Goal: Task Accomplishment & Management: Manage account settings

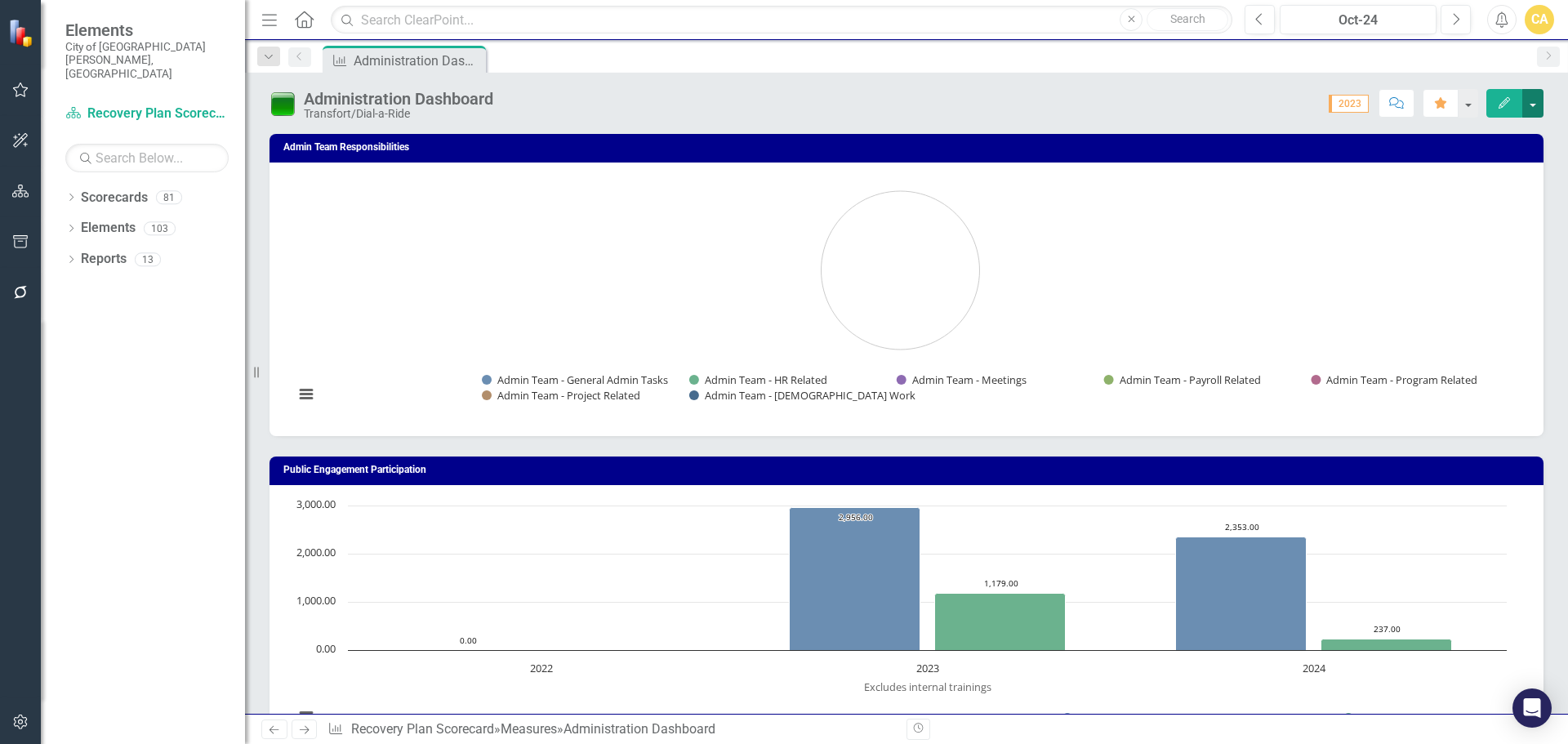
click at [1537, 99] on button "button" at bounding box center [1533, 103] width 21 height 28
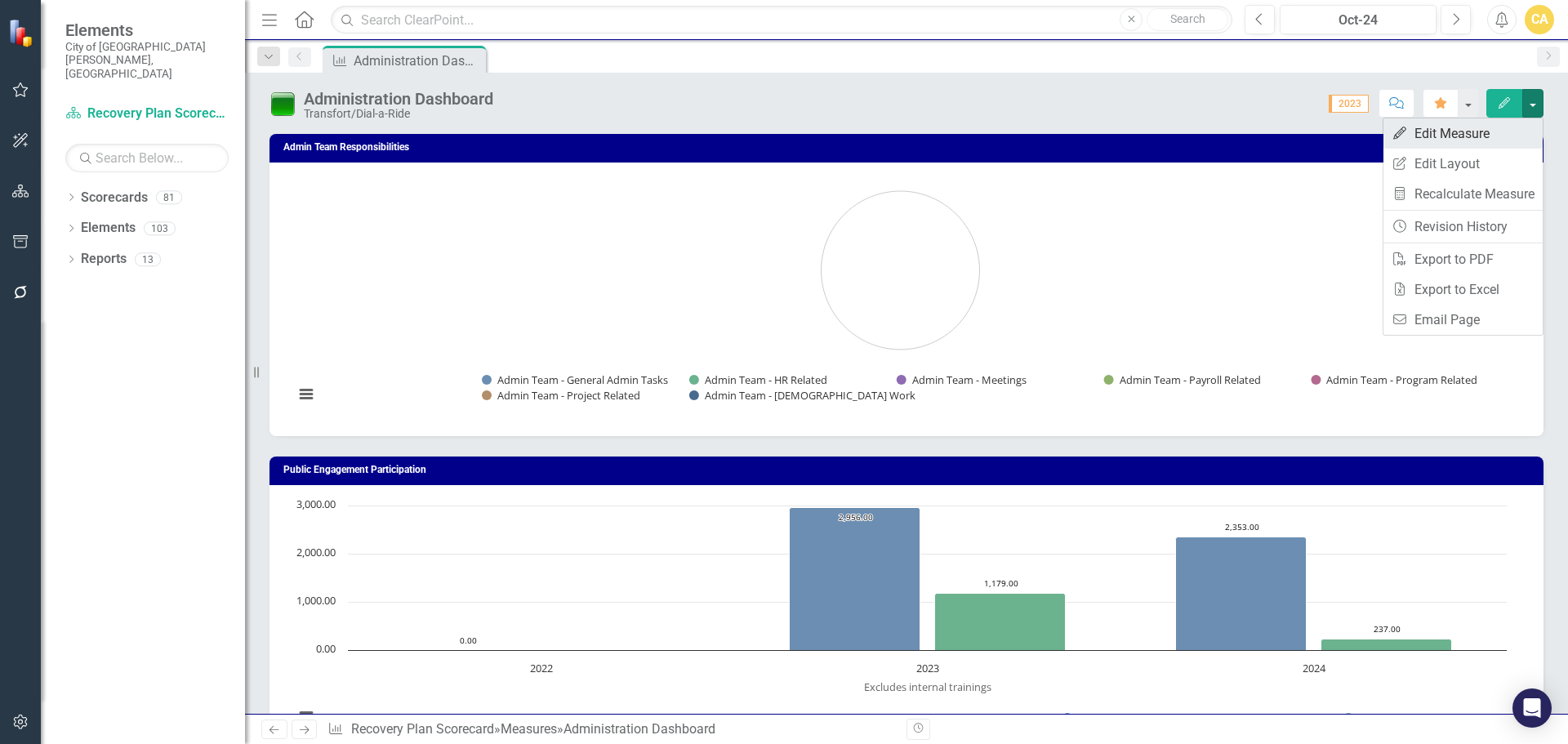
click at [1450, 131] on link "Edit Edit Measure" at bounding box center [1463, 133] width 159 height 30
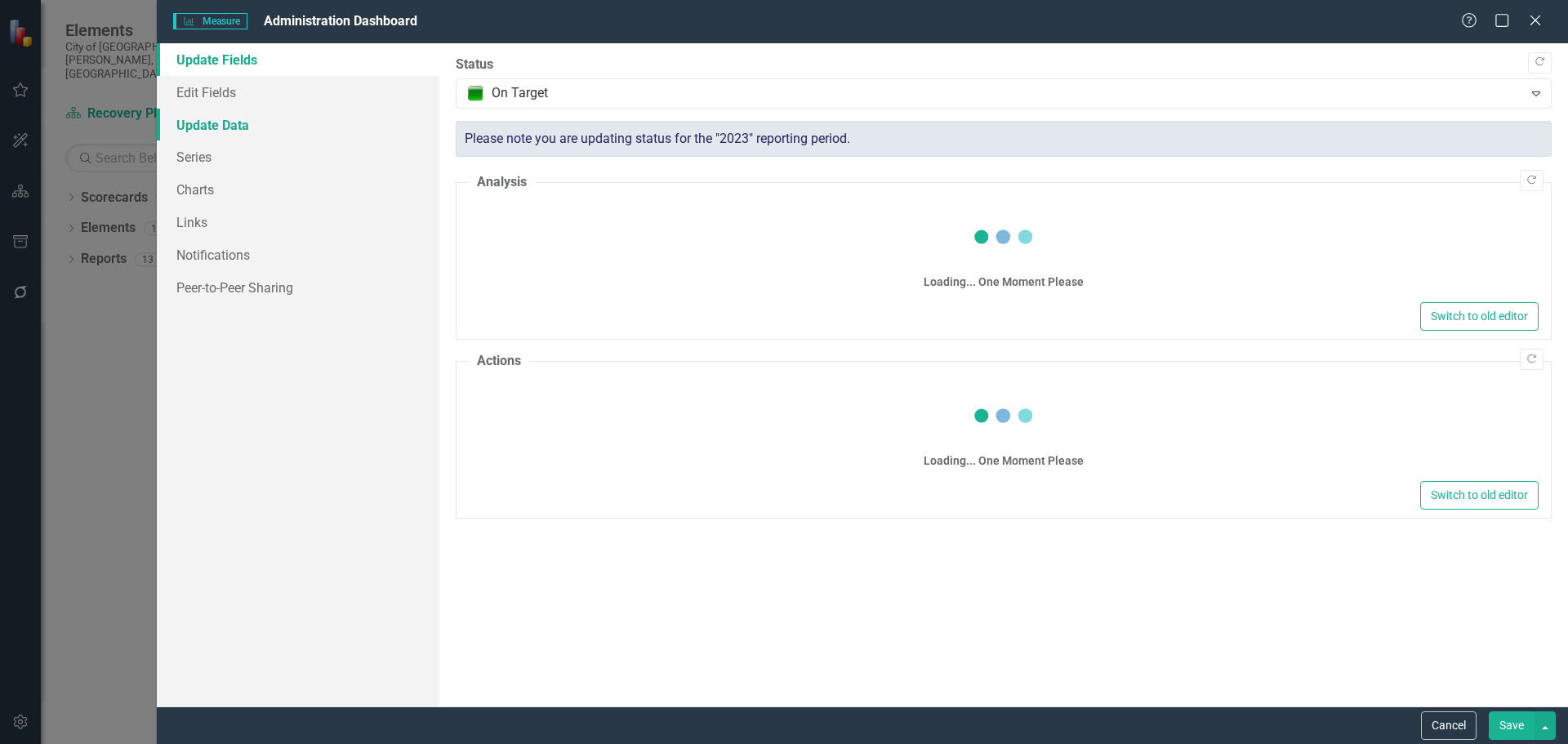
click at [211, 123] on link "Update Data" at bounding box center [298, 125] width 283 height 33
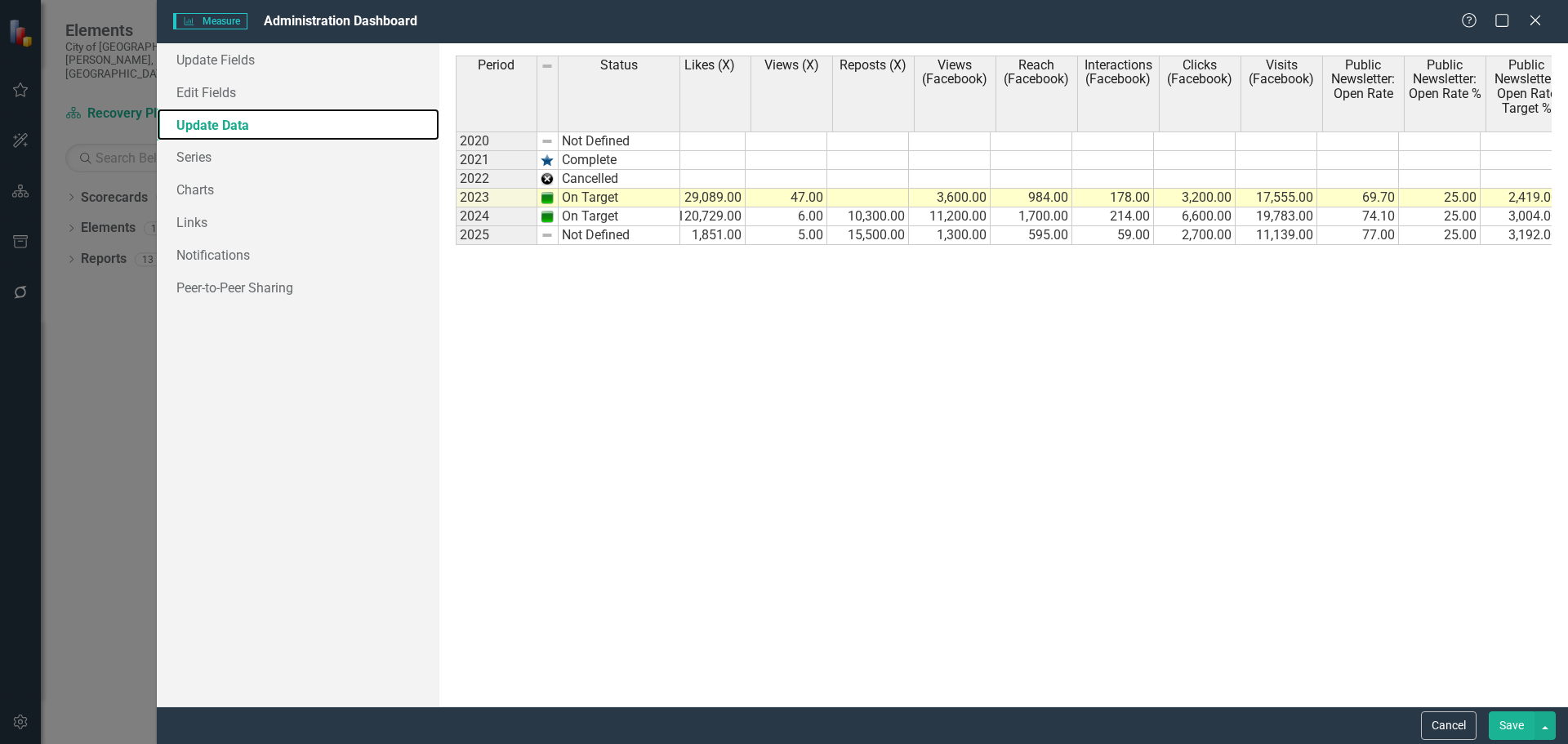
scroll to position [0, 1649]
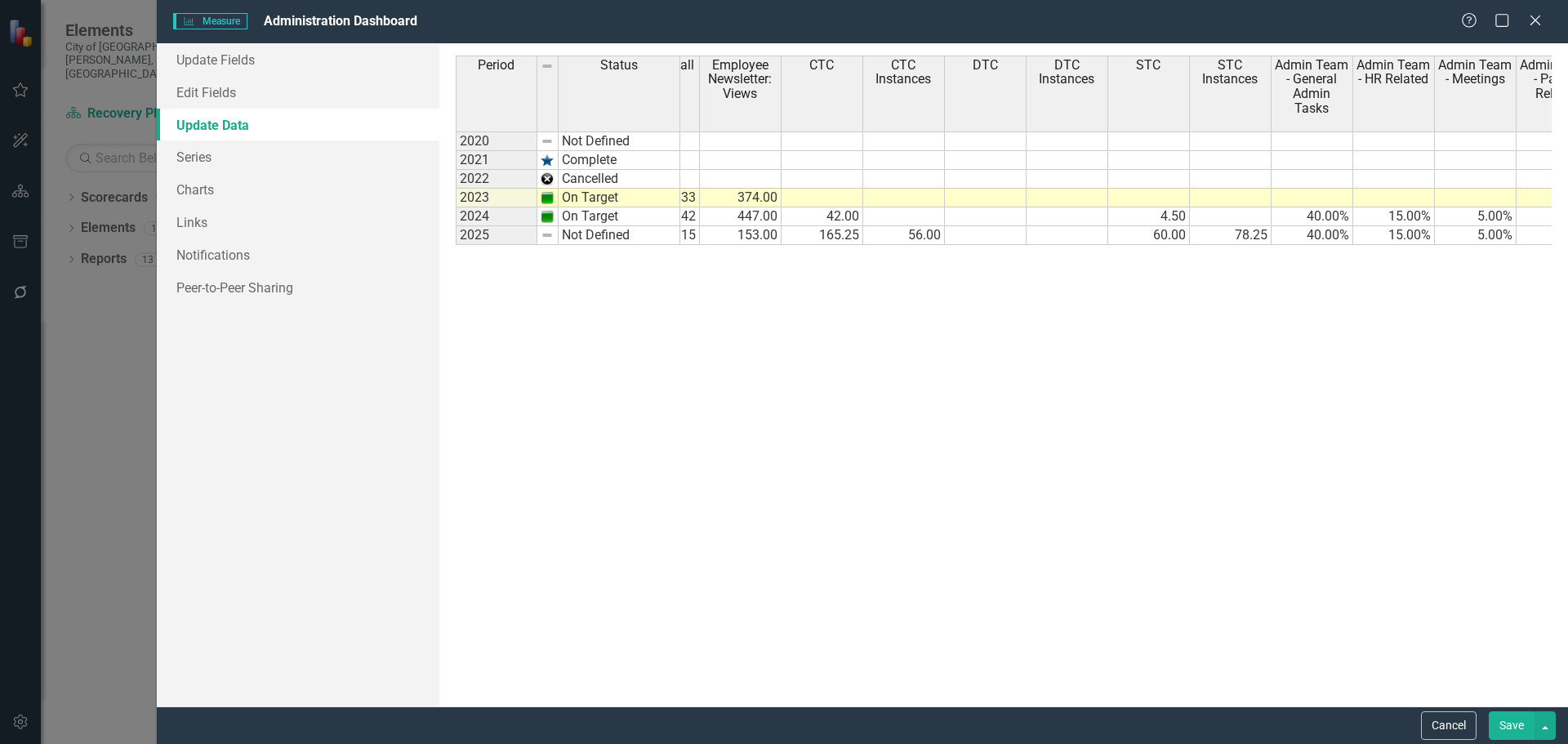
click at [910, 237] on tr "15,500.00 1,300.00 595.00 59.00 2,700.00 11,139.00 77.00 25.00 3,192.00 353.00 …" at bounding box center [699, 235] width 2287 height 19
click at [903, 238] on td "56.00" at bounding box center [904, 235] width 81 height 19
type textarea "5"
type textarea "165.25"
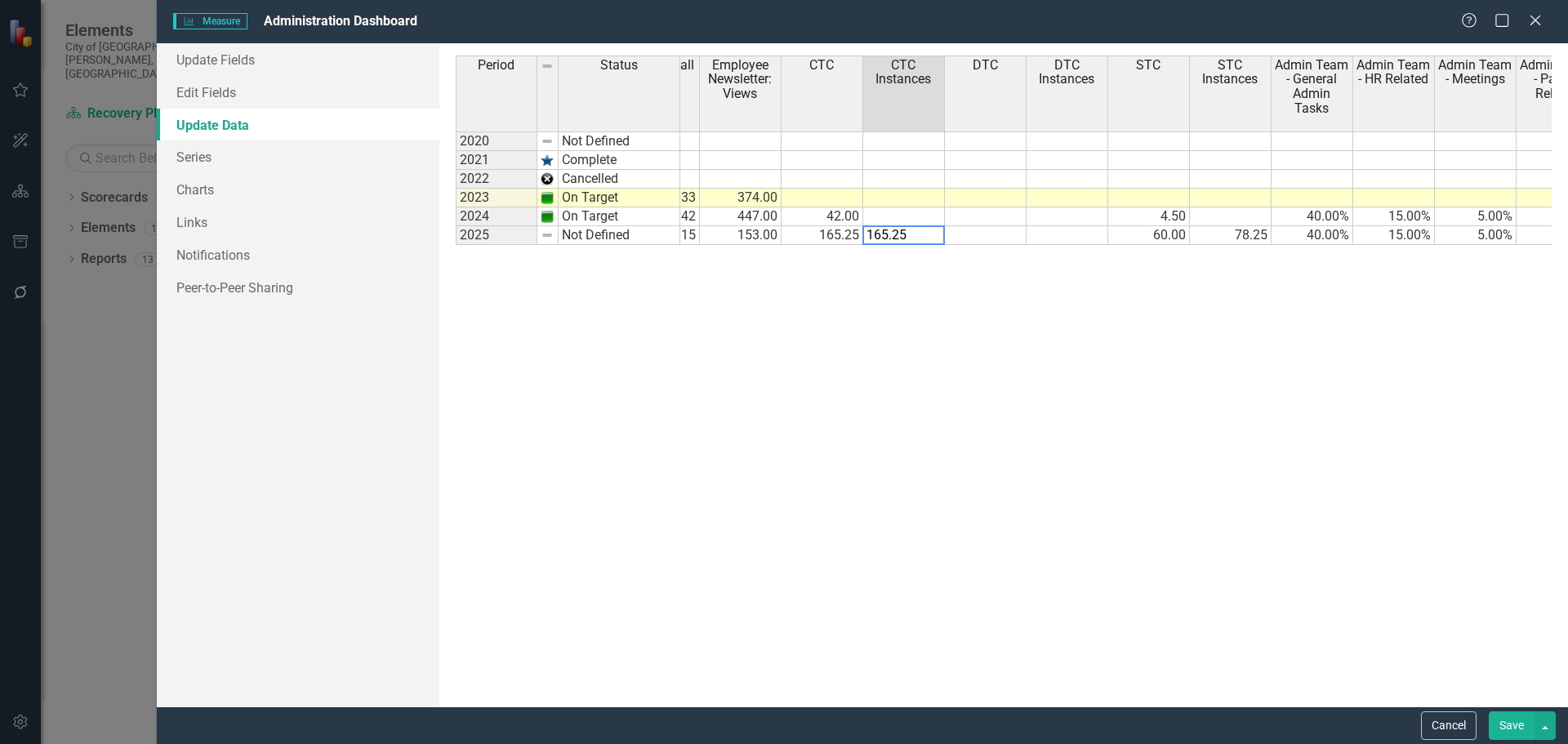
click at [839, 239] on td "165.25" at bounding box center [822, 235] width 81 height 19
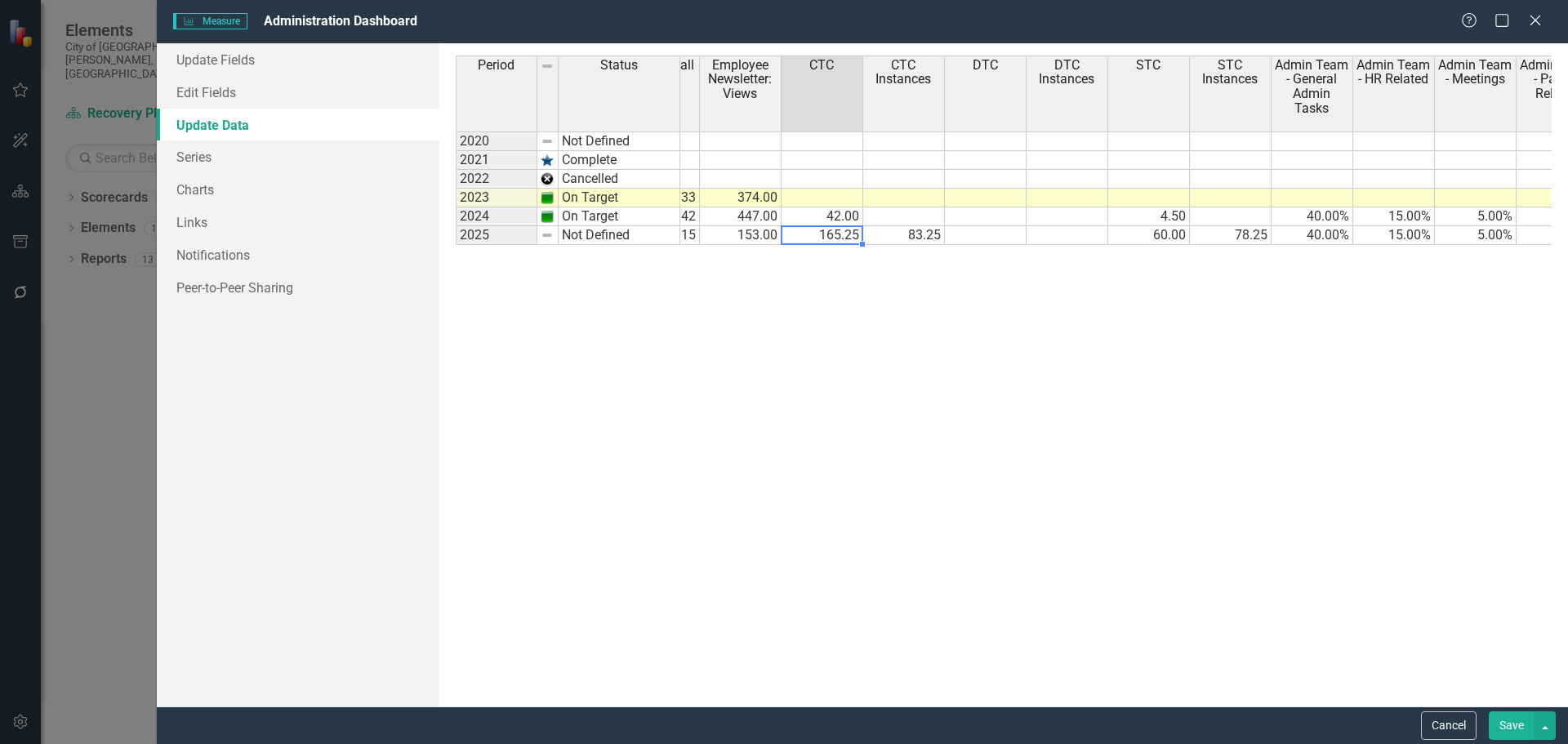
click at [897, 239] on td "83.25" at bounding box center [904, 235] width 81 height 19
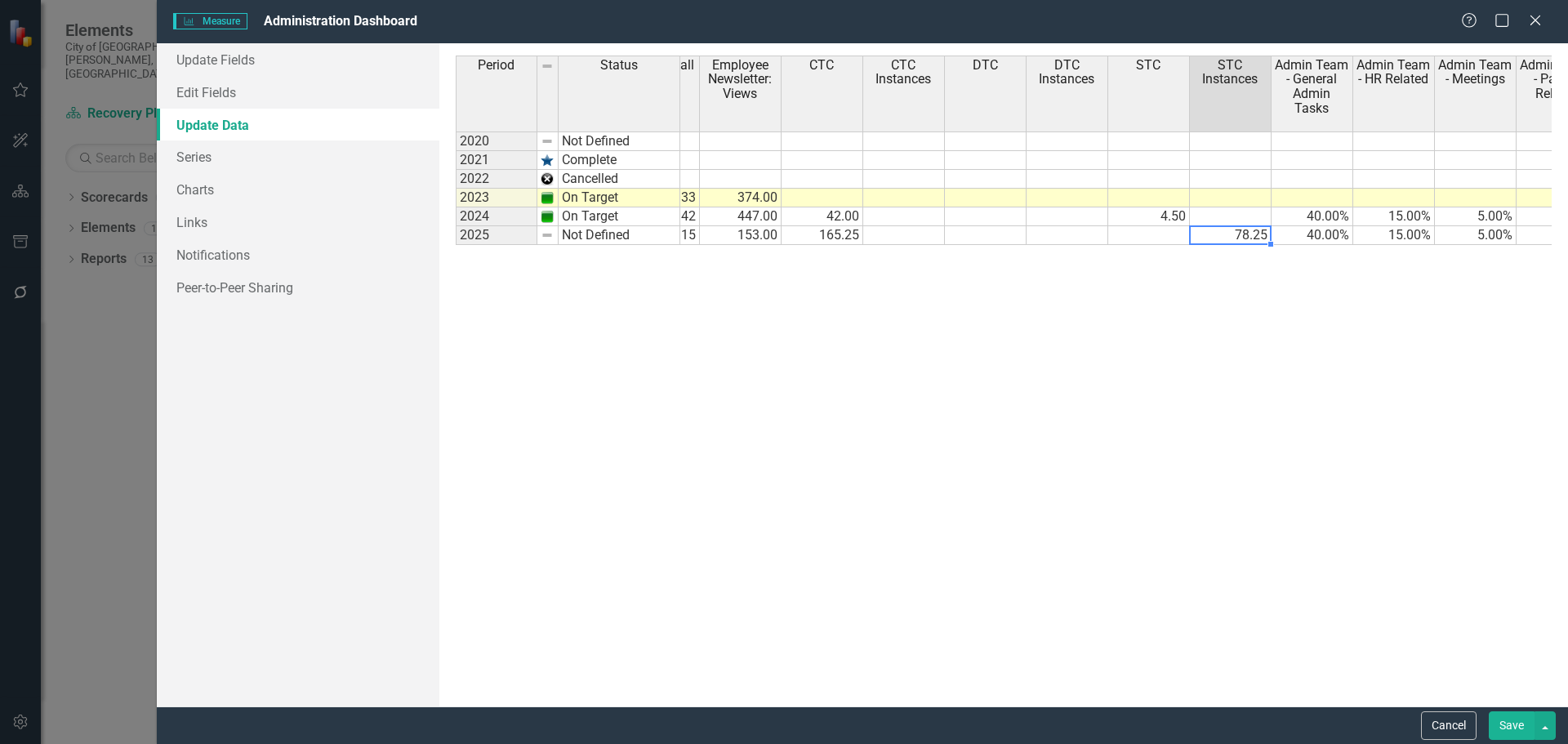
type textarea "7"
click at [842, 235] on td "165.25" at bounding box center [822, 235] width 81 height 19
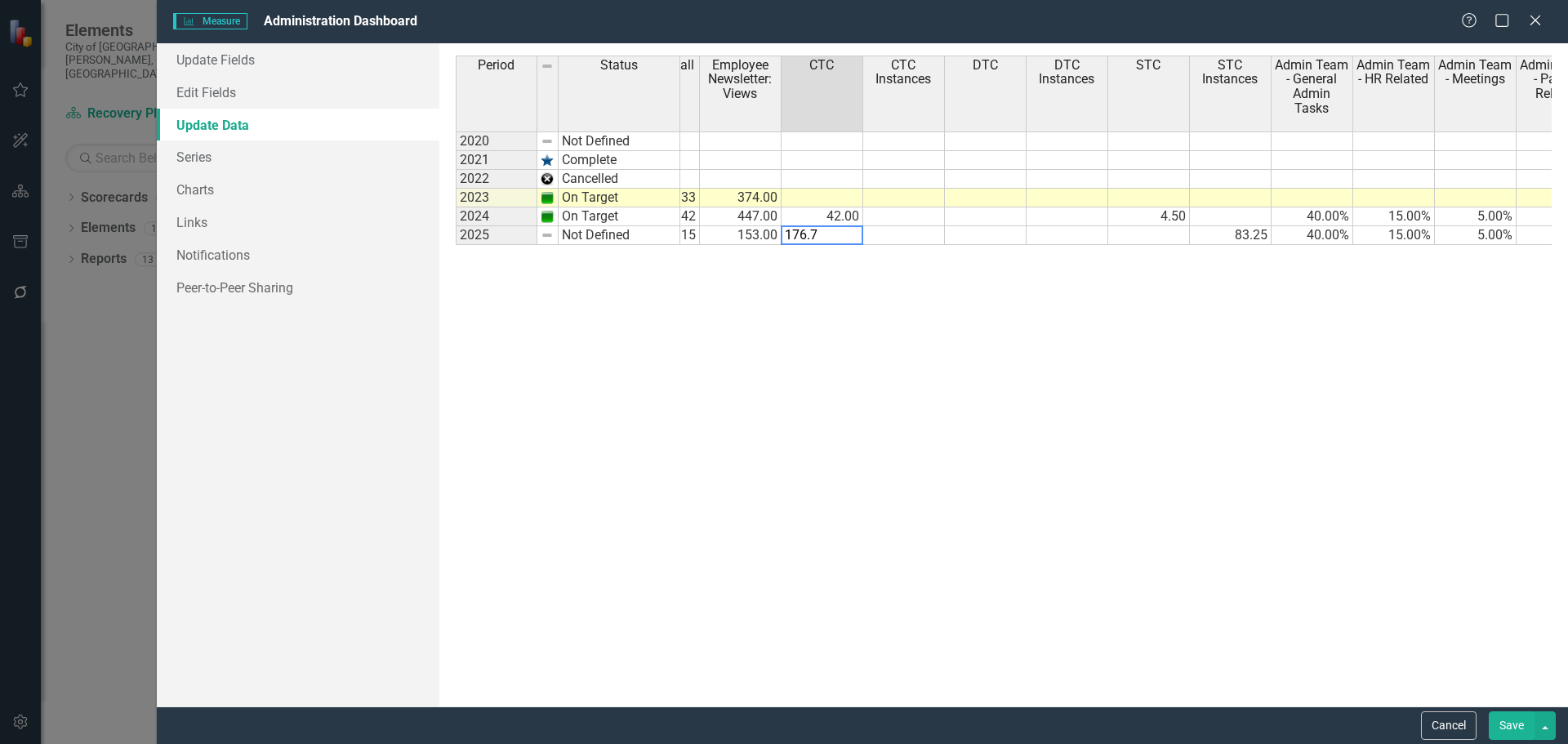
type textarea "176.75"
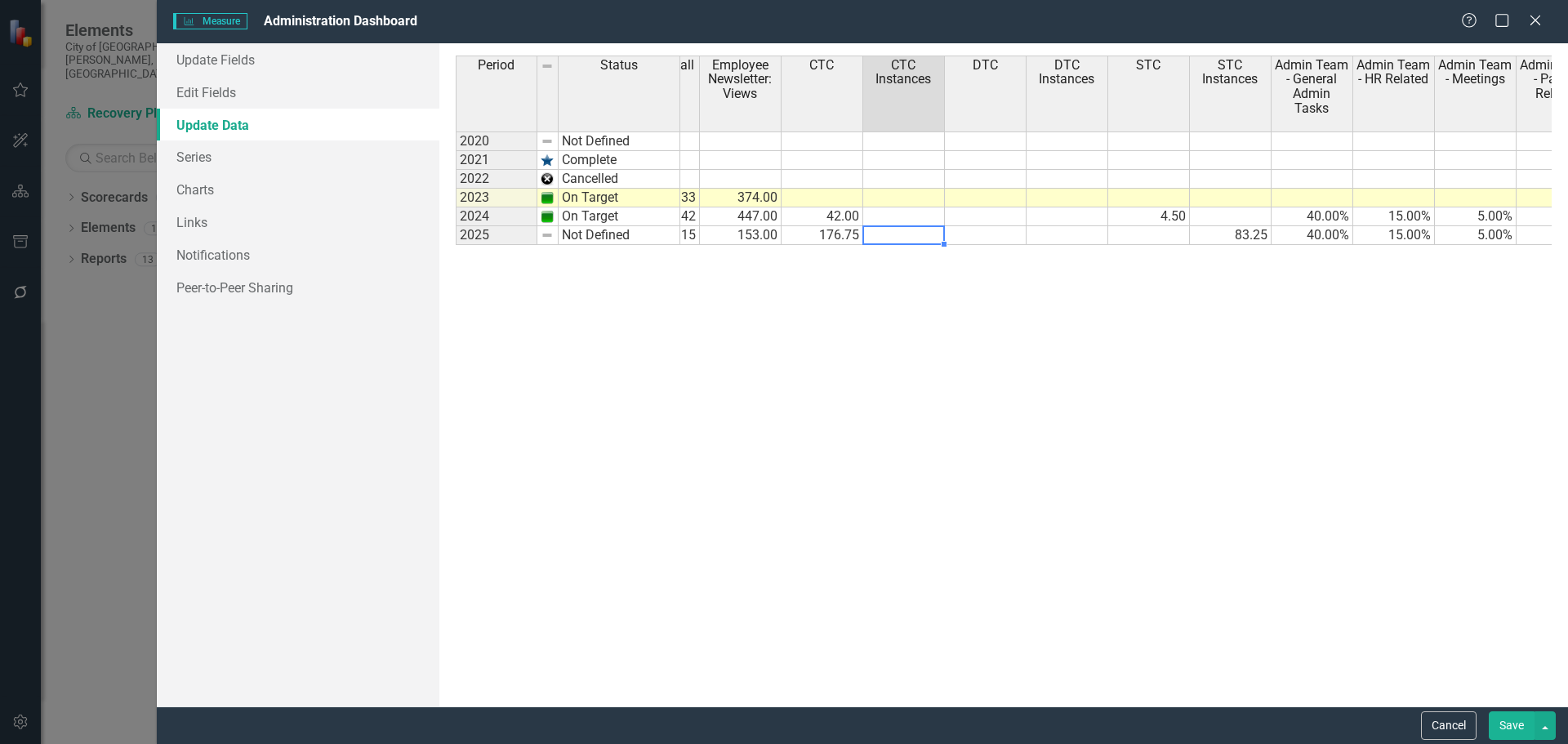
click at [1503, 732] on button "Save" at bounding box center [1511, 725] width 46 height 28
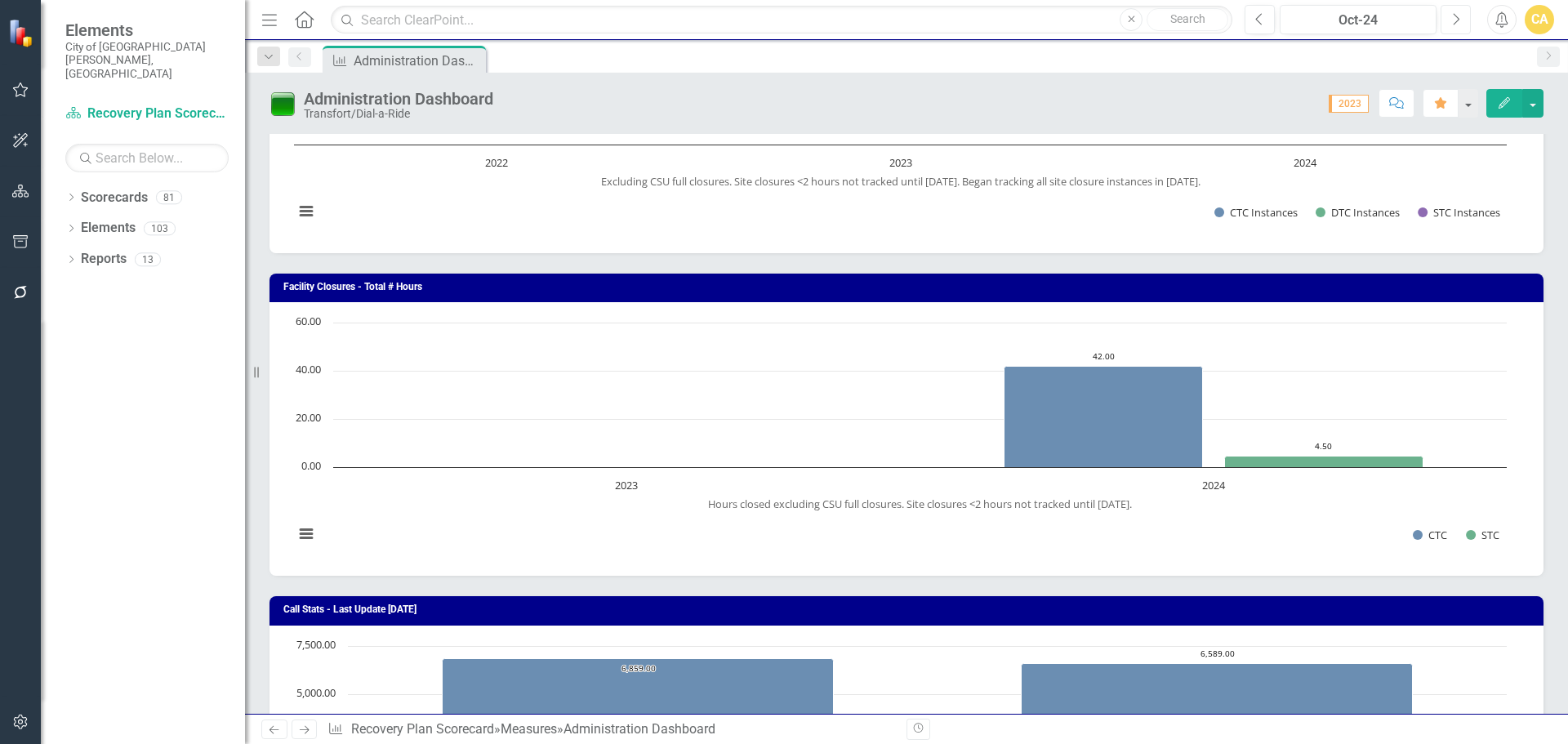
click at [1456, 16] on icon "button" at bounding box center [1457, 19] width 6 height 11
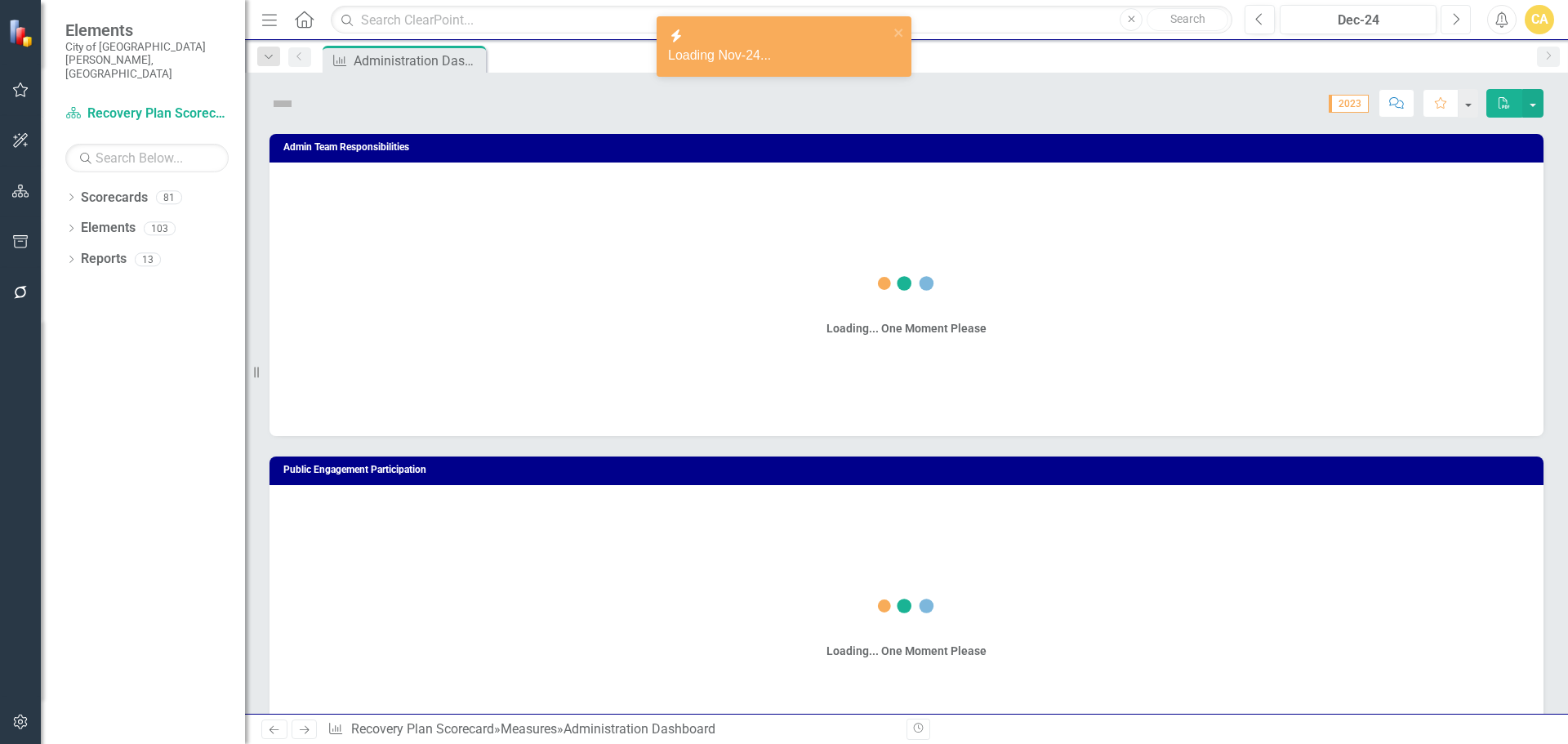
click at [1456, 16] on icon "button" at bounding box center [1457, 19] width 6 height 11
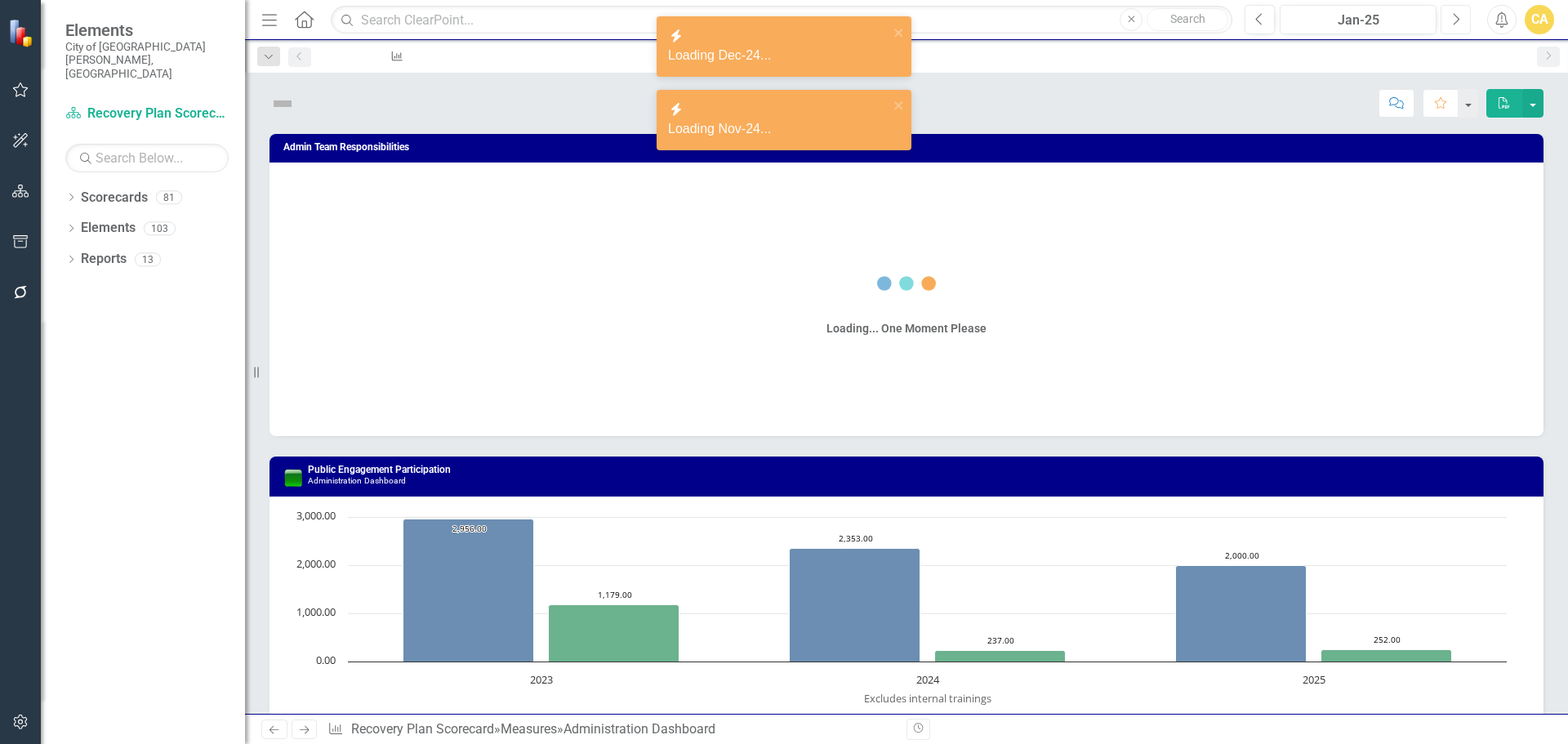
click at [1456, 16] on icon "button" at bounding box center [1457, 19] width 6 height 11
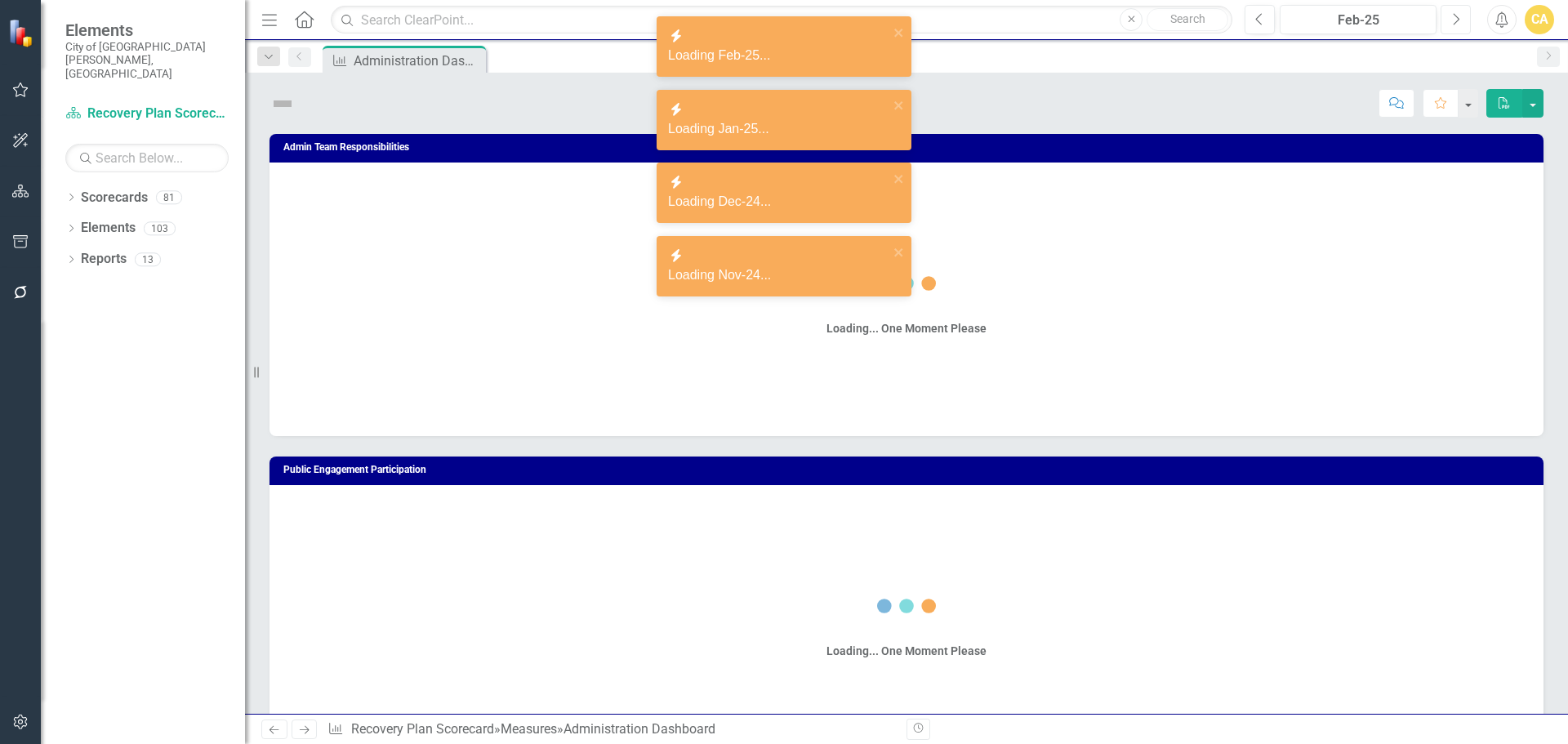
click at [1456, 16] on icon "button" at bounding box center [1457, 19] width 6 height 11
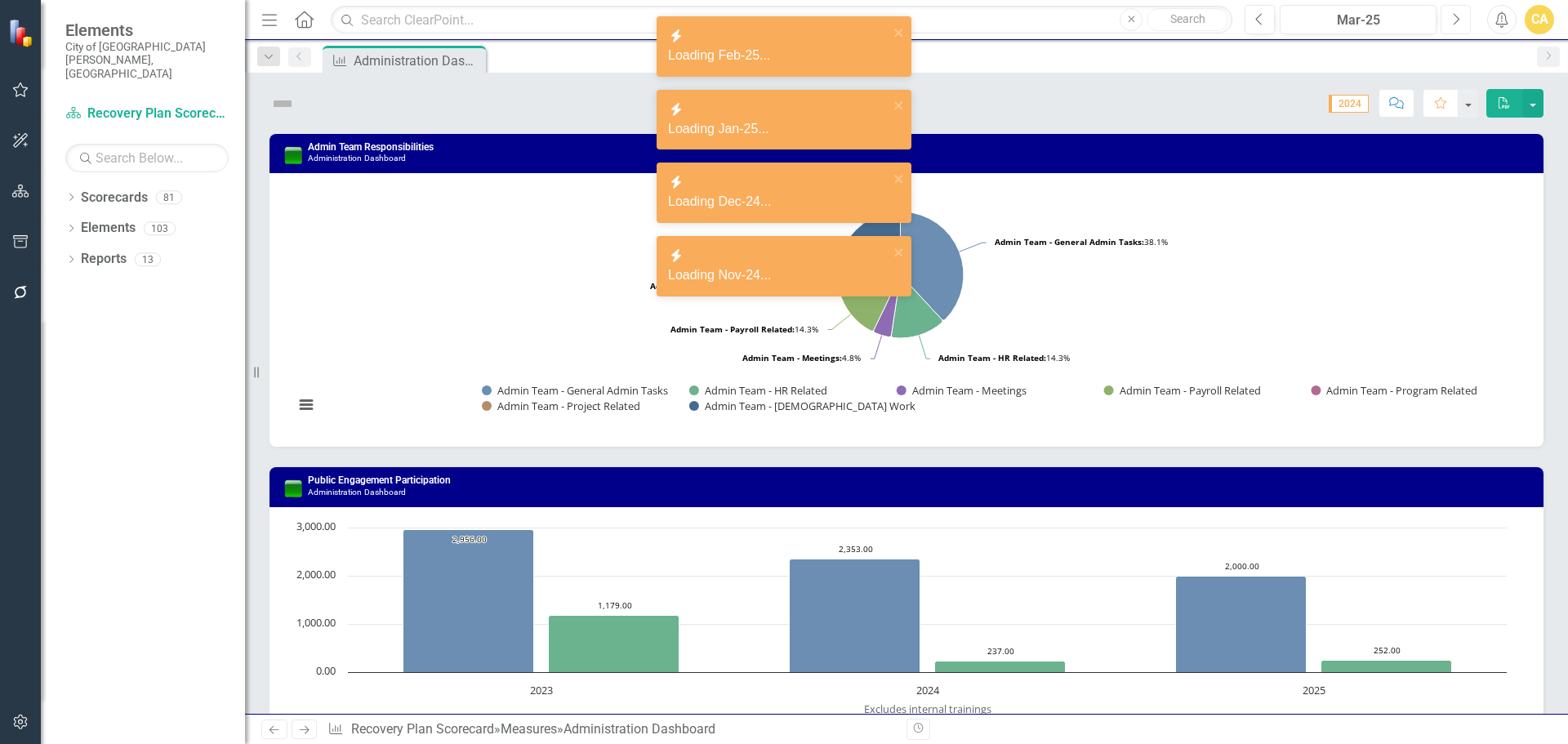
click at [1456, 16] on icon "button" at bounding box center [1457, 19] width 6 height 11
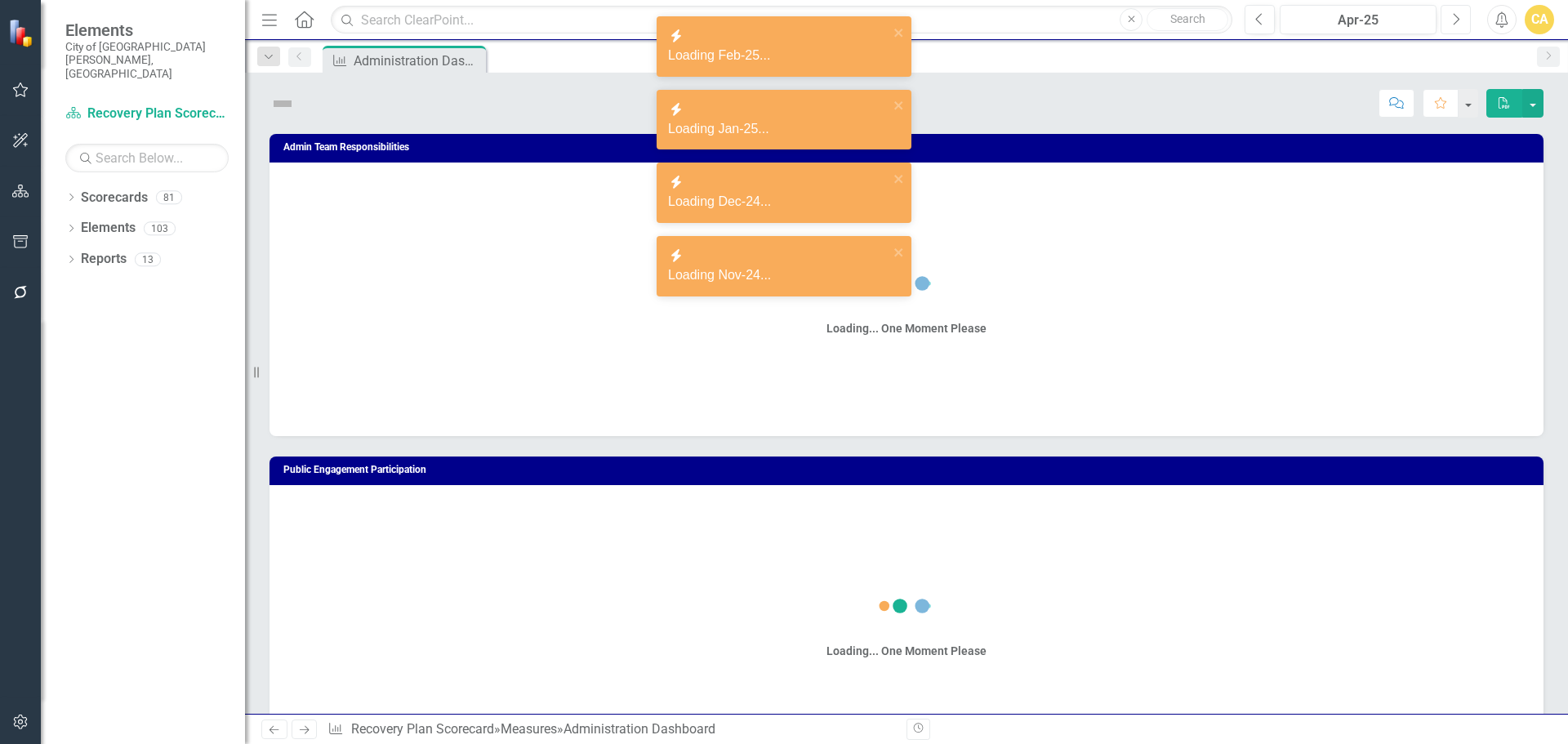
click at [1456, 16] on icon "button" at bounding box center [1457, 19] width 6 height 11
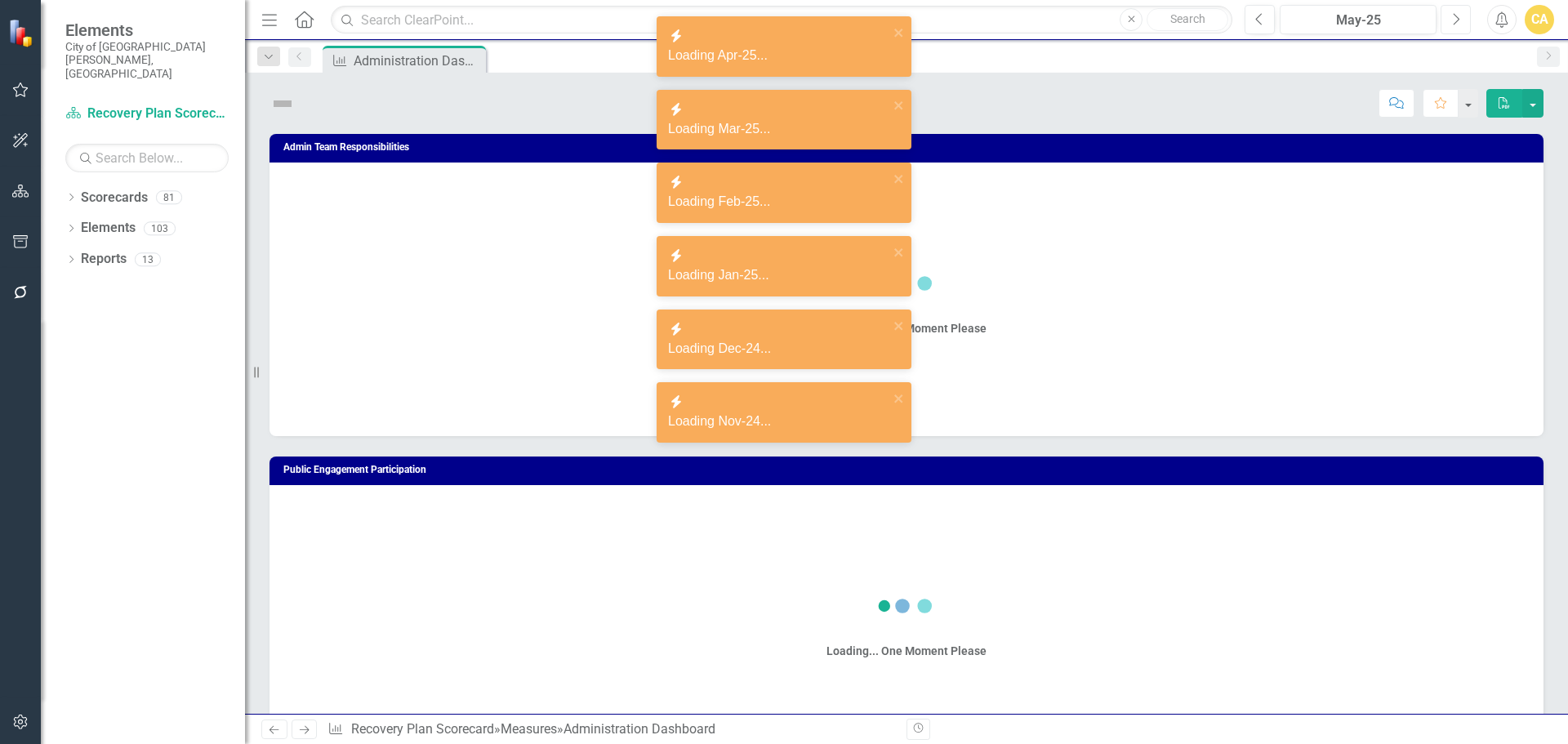
click at [1456, 16] on icon "button" at bounding box center [1457, 19] width 6 height 11
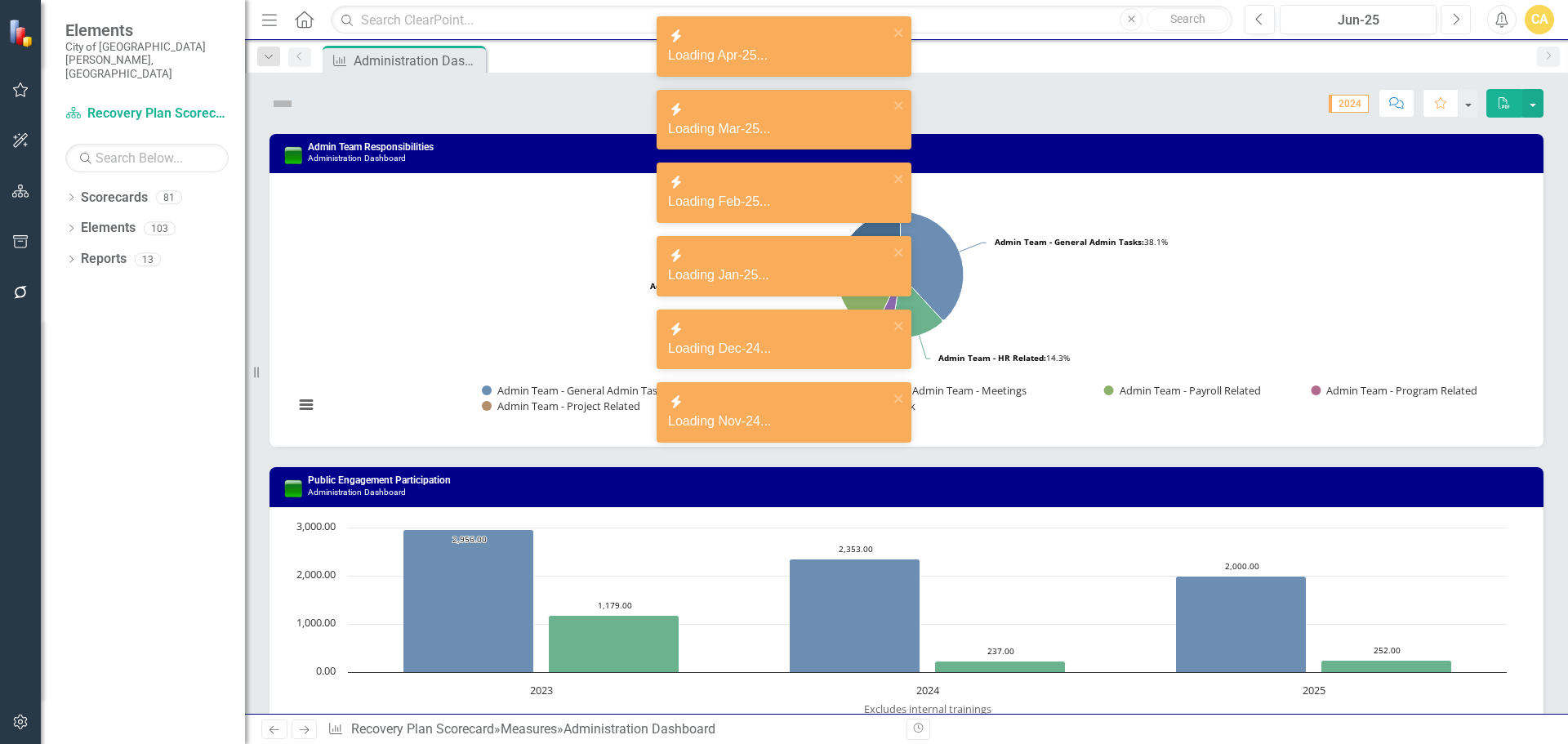
click at [1456, 16] on icon "button" at bounding box center [1457, 19] width 6 height 11
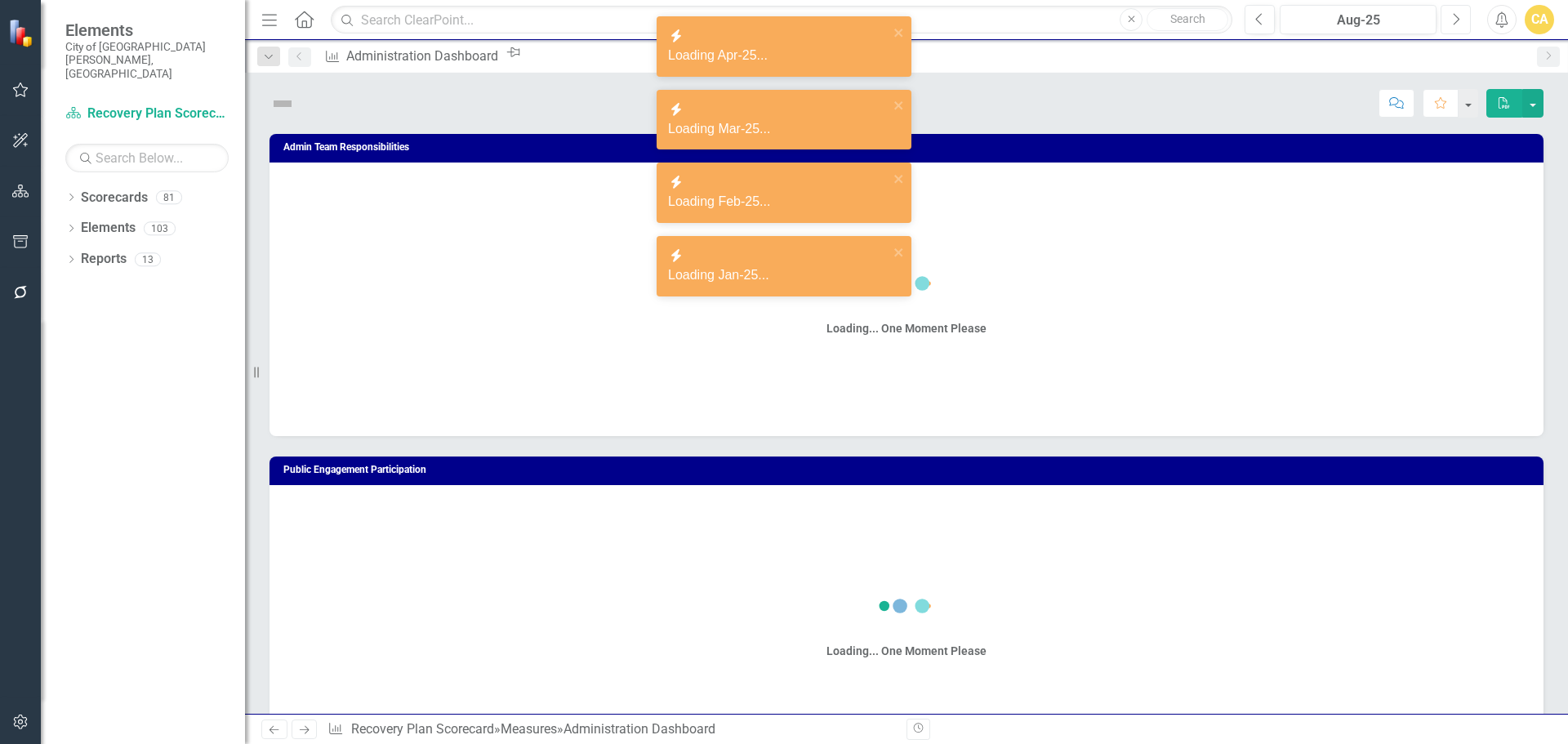
click at [1456, 16] on icon "button" at bounding box center [1457, 19] width 6 height 11
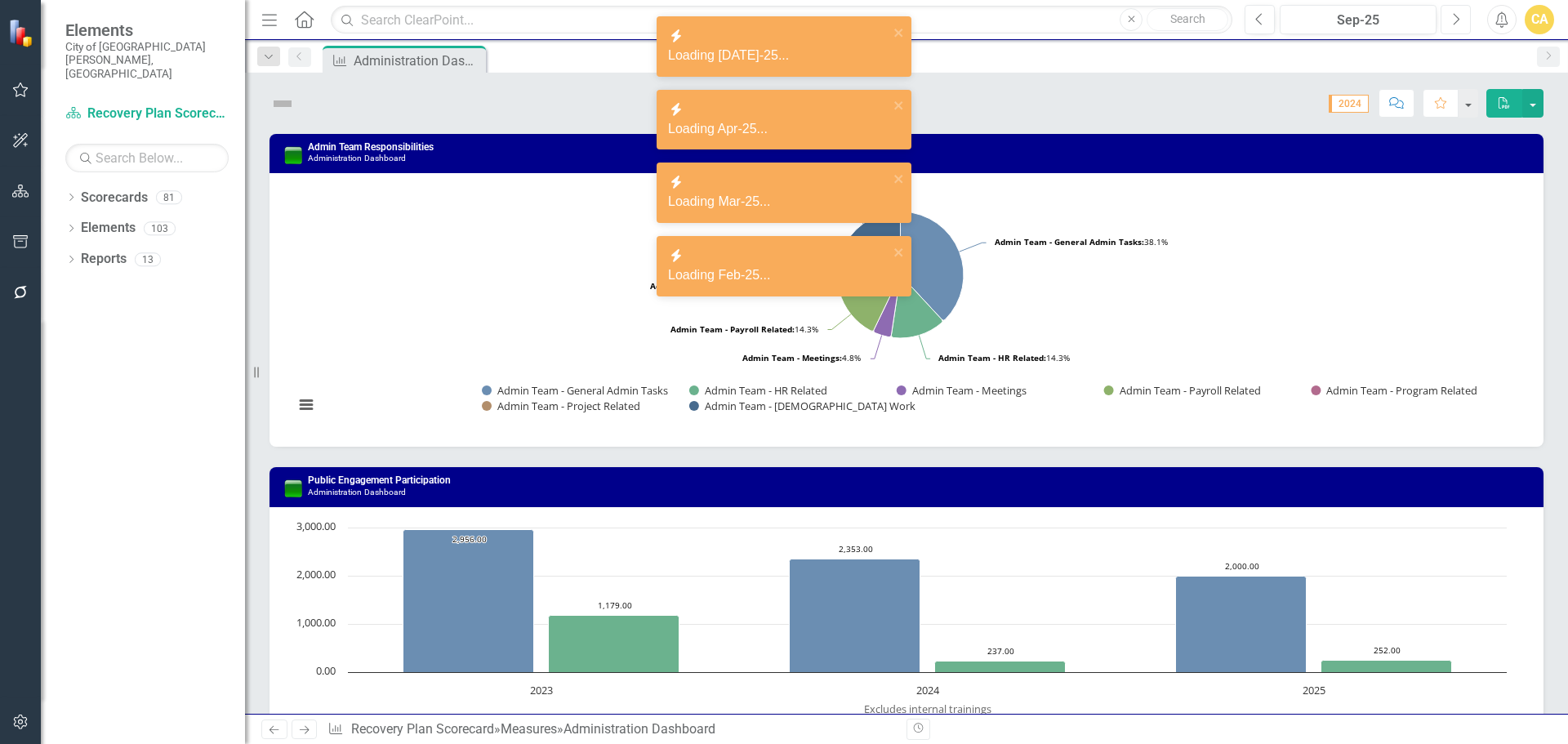
click at [1456, 16] on icon "button" at bounding box center [1457, 19] width 6 height 11
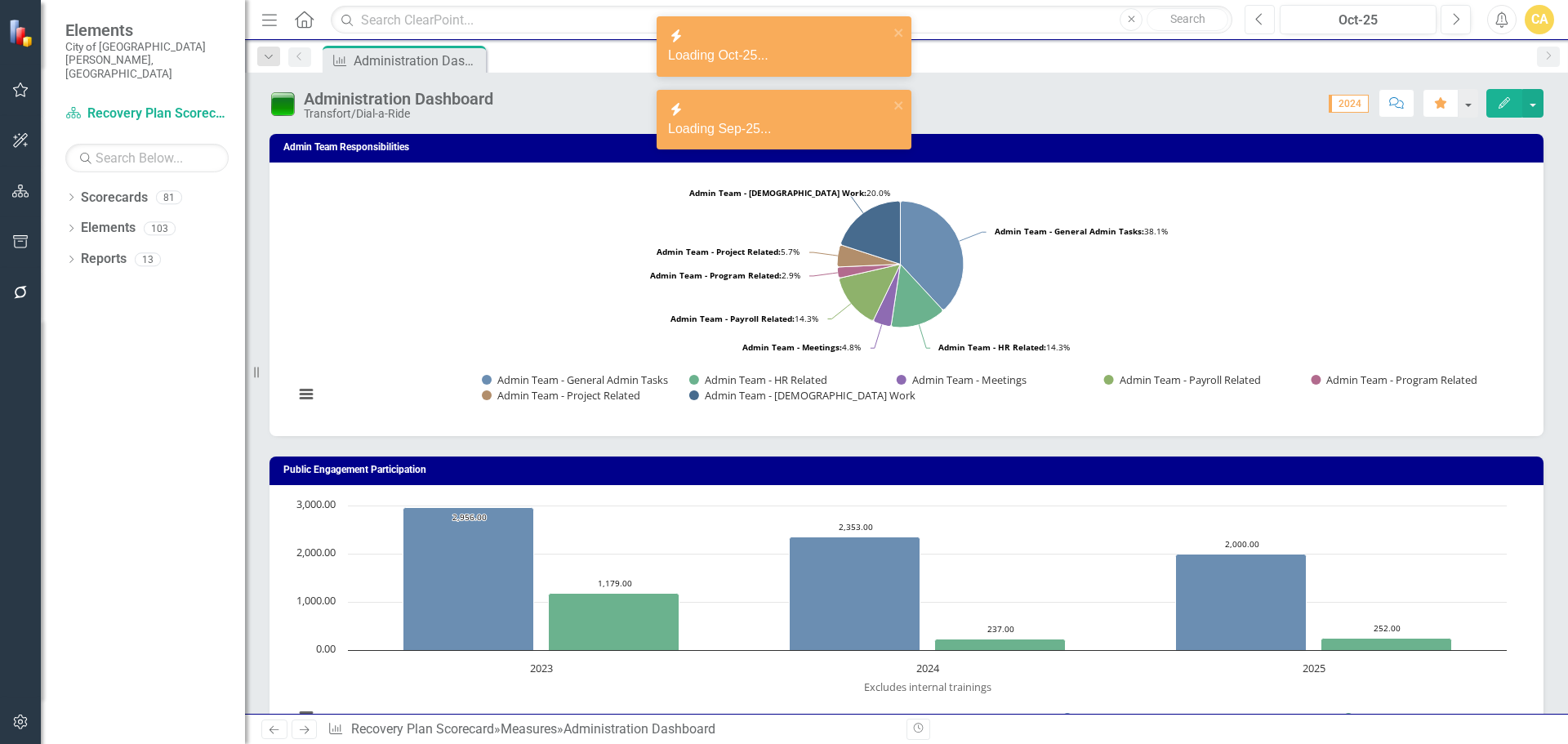
click at [1265, 20] on button "Previous" at bounding box center [1260, 19] width 30 height 29
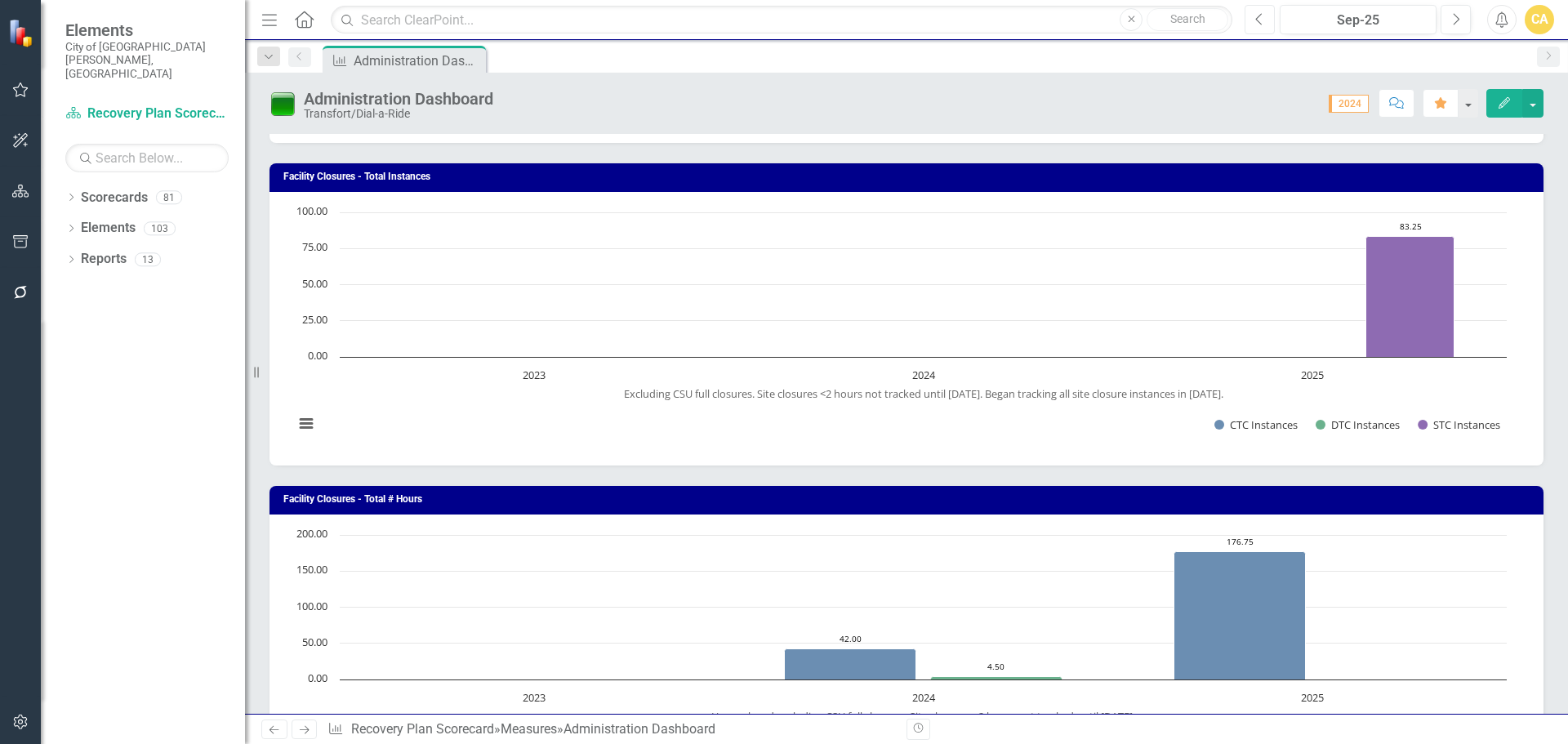
scroll to position [1552, 0]
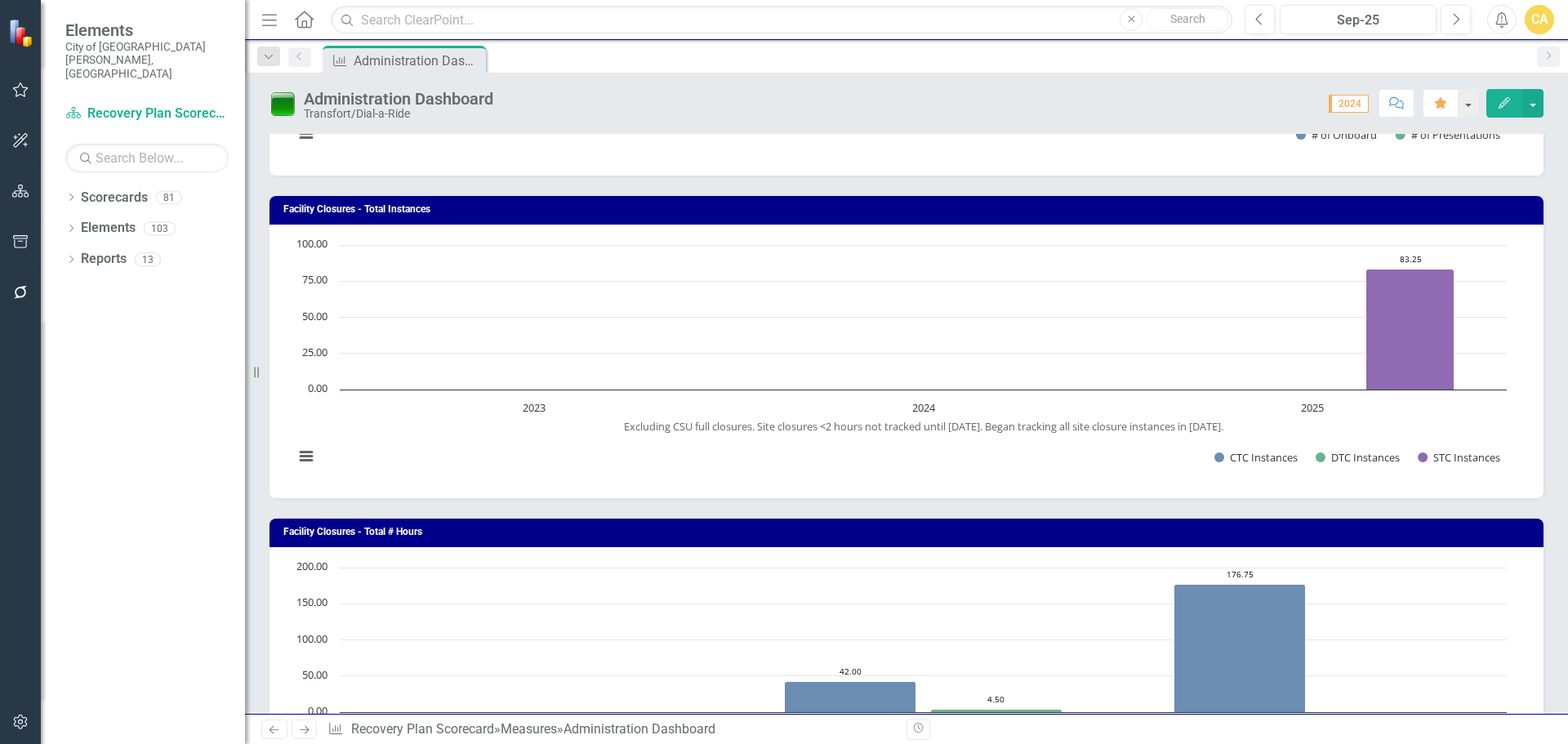
click at [1412, 207] on h3 "Facility Closures - Total Instances" at bounding box center [910, 209] width 1252 height 11
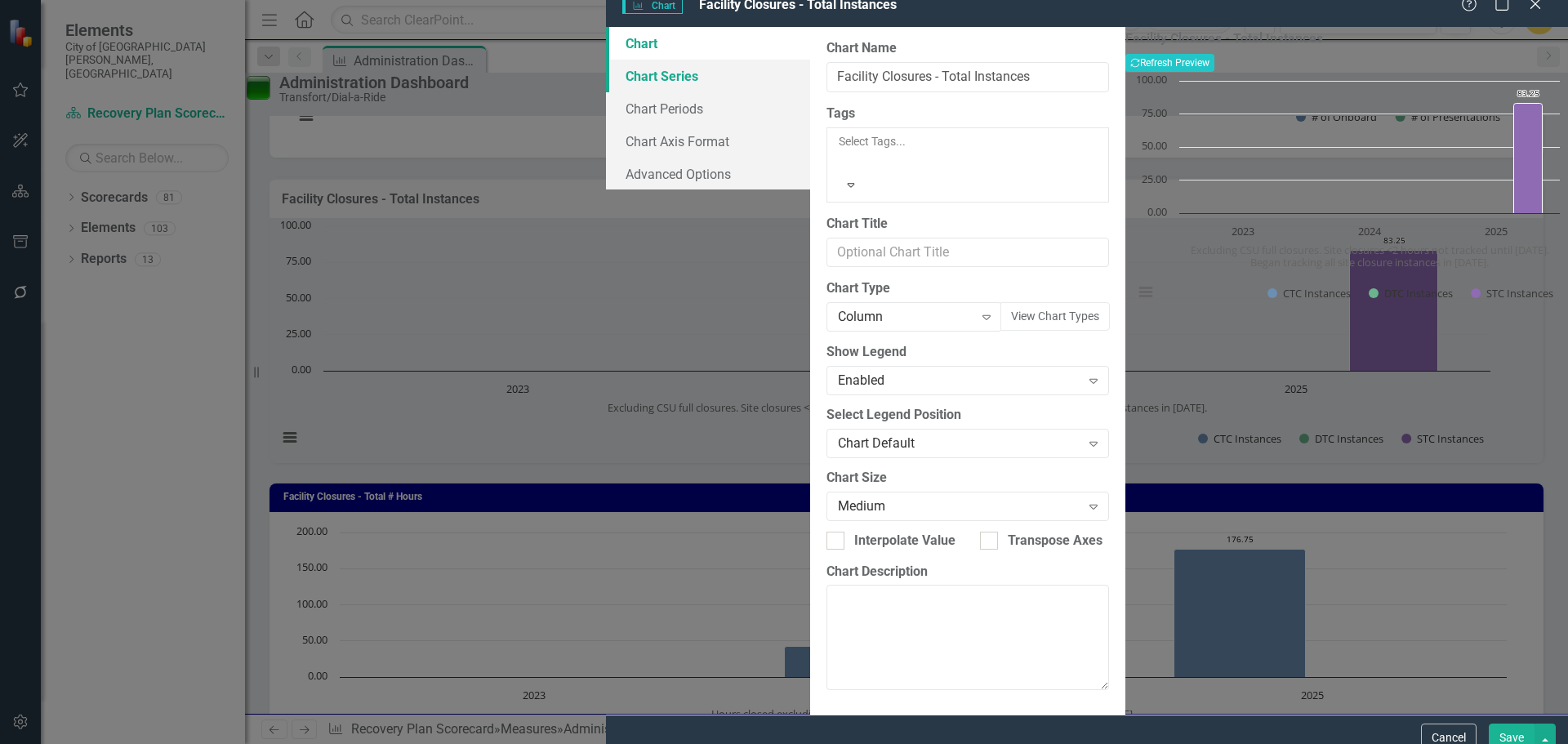
click at [606, 92] on link "Chart Series" at bounding box center [708, 75] width 204 height 33
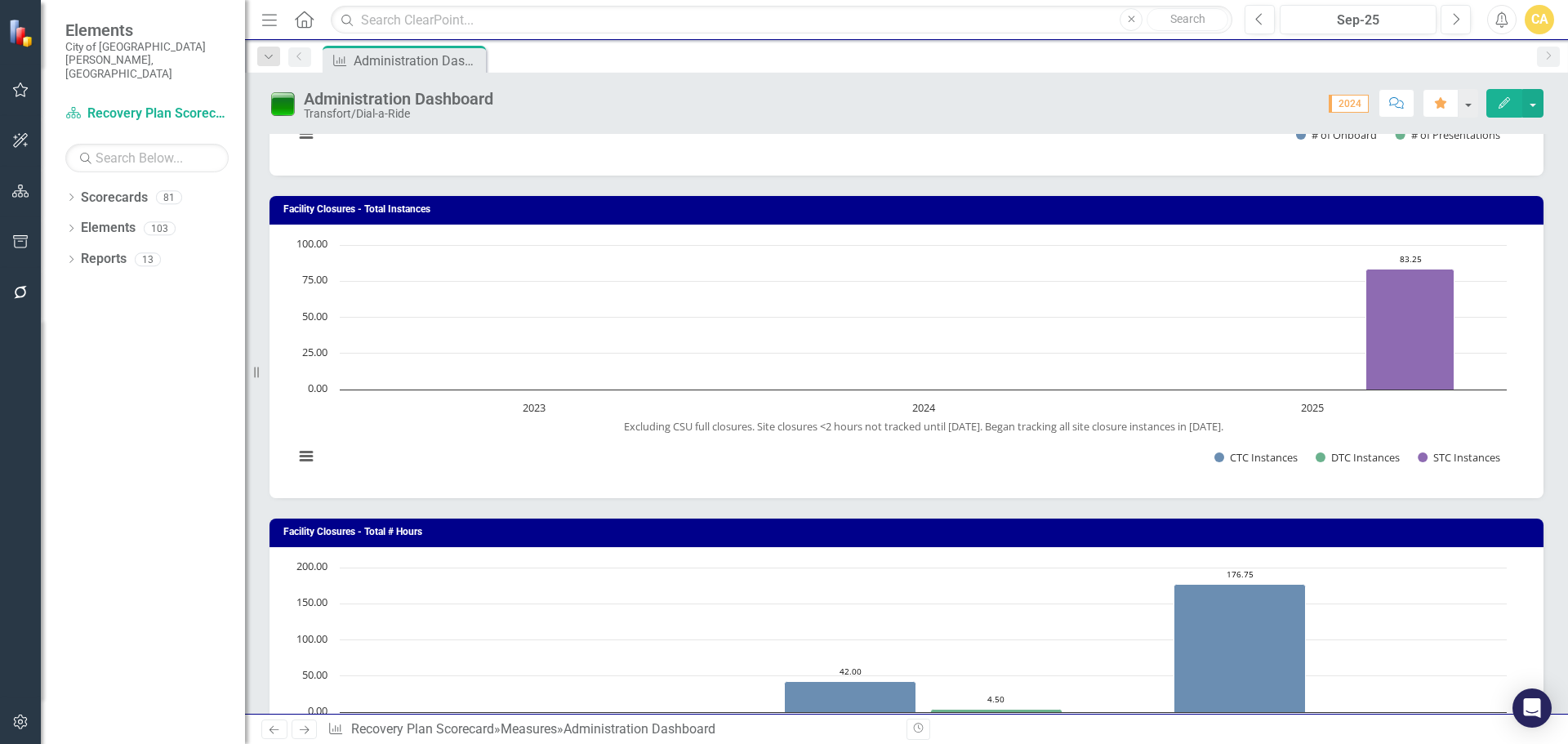
scroll to position [1714, 0]
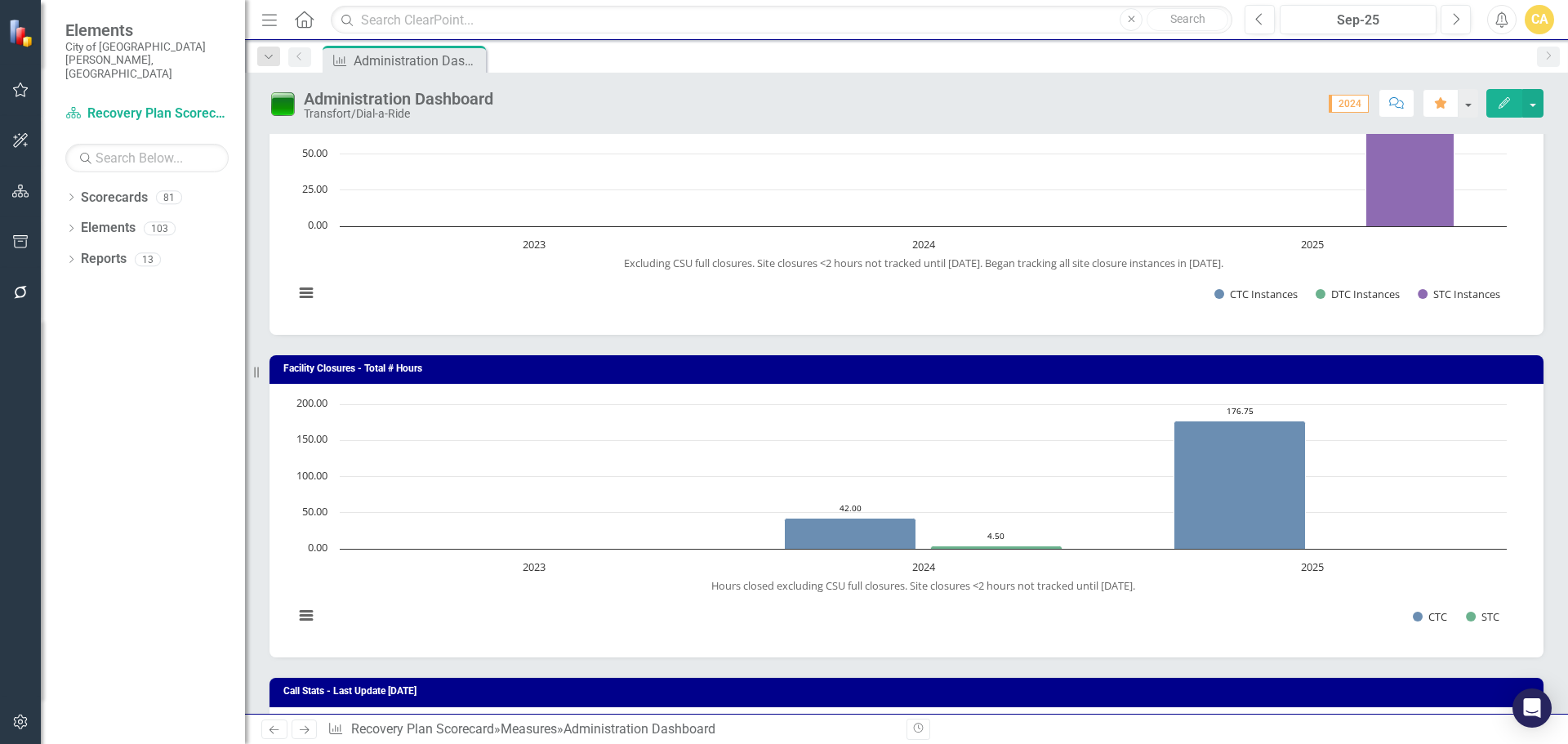
click at [1301, 371] on h3 "Facility Closures - Total # Hours" at bounding box center [910, 368] width 1252 height 11
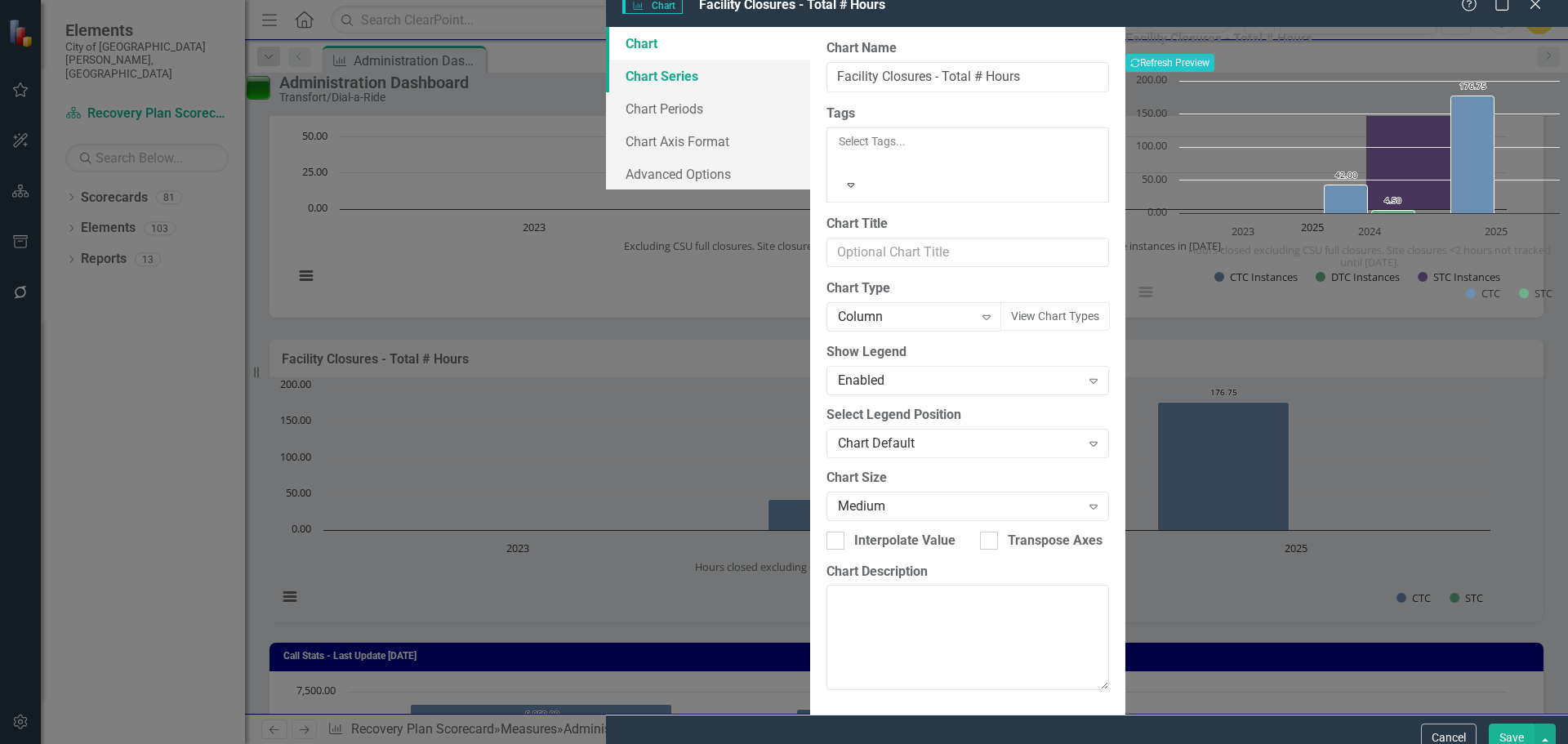
click at [606, 86] on link "Chart Series" at bounding box center [708, 75] width 204 height 33
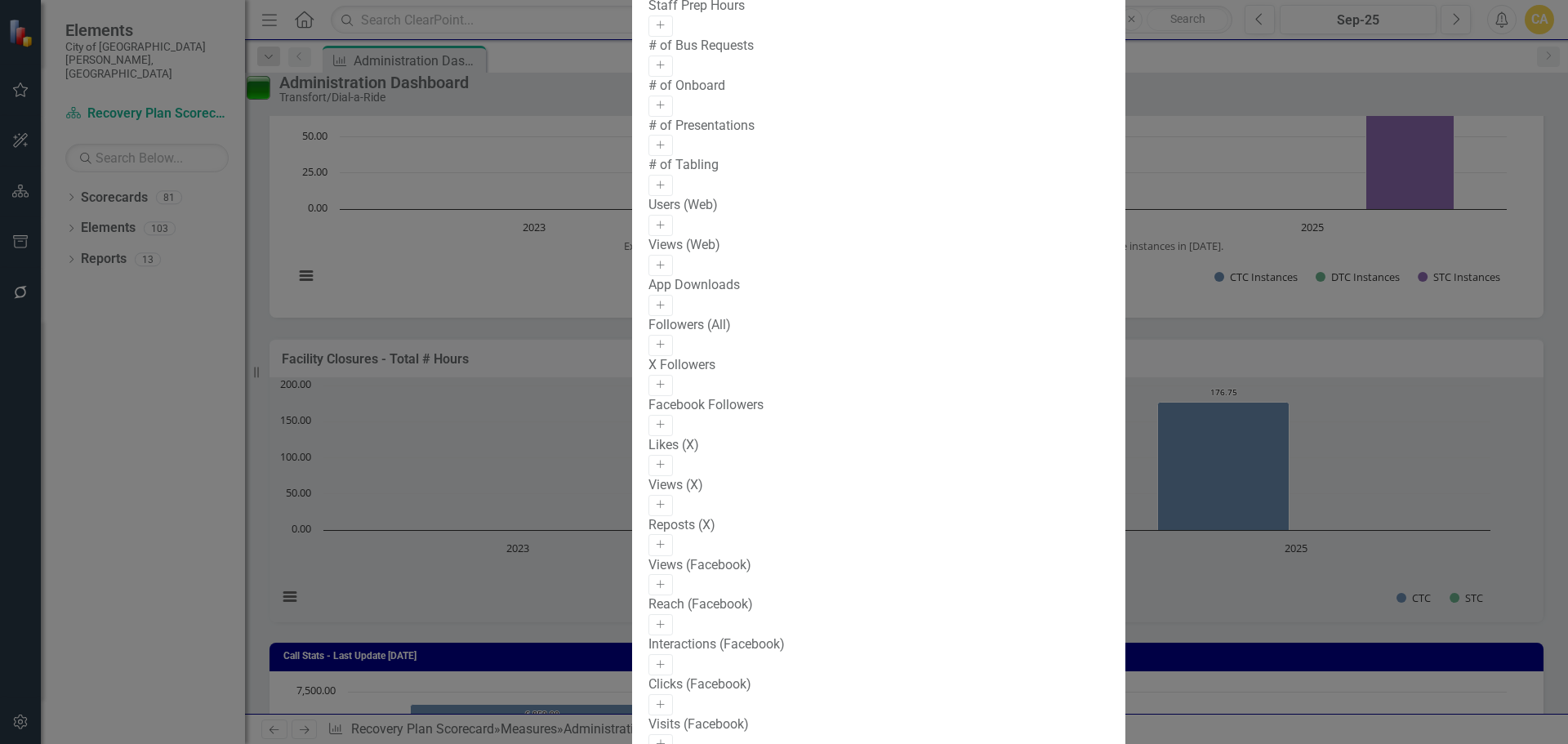
scroll to position [1796, 0]
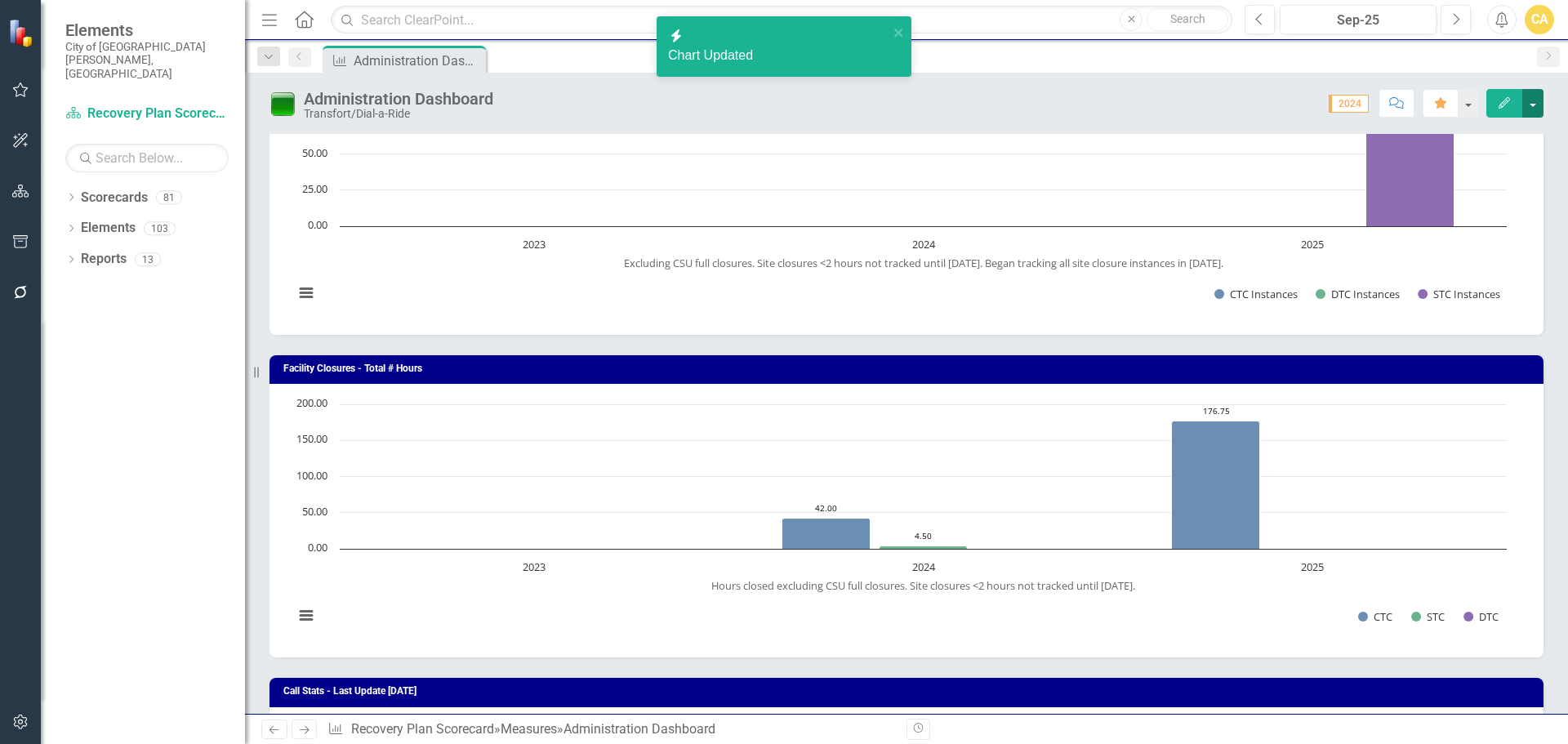
click at [1529, 107] on button "button" at bounding box center [1533, 103] width 21 height 28
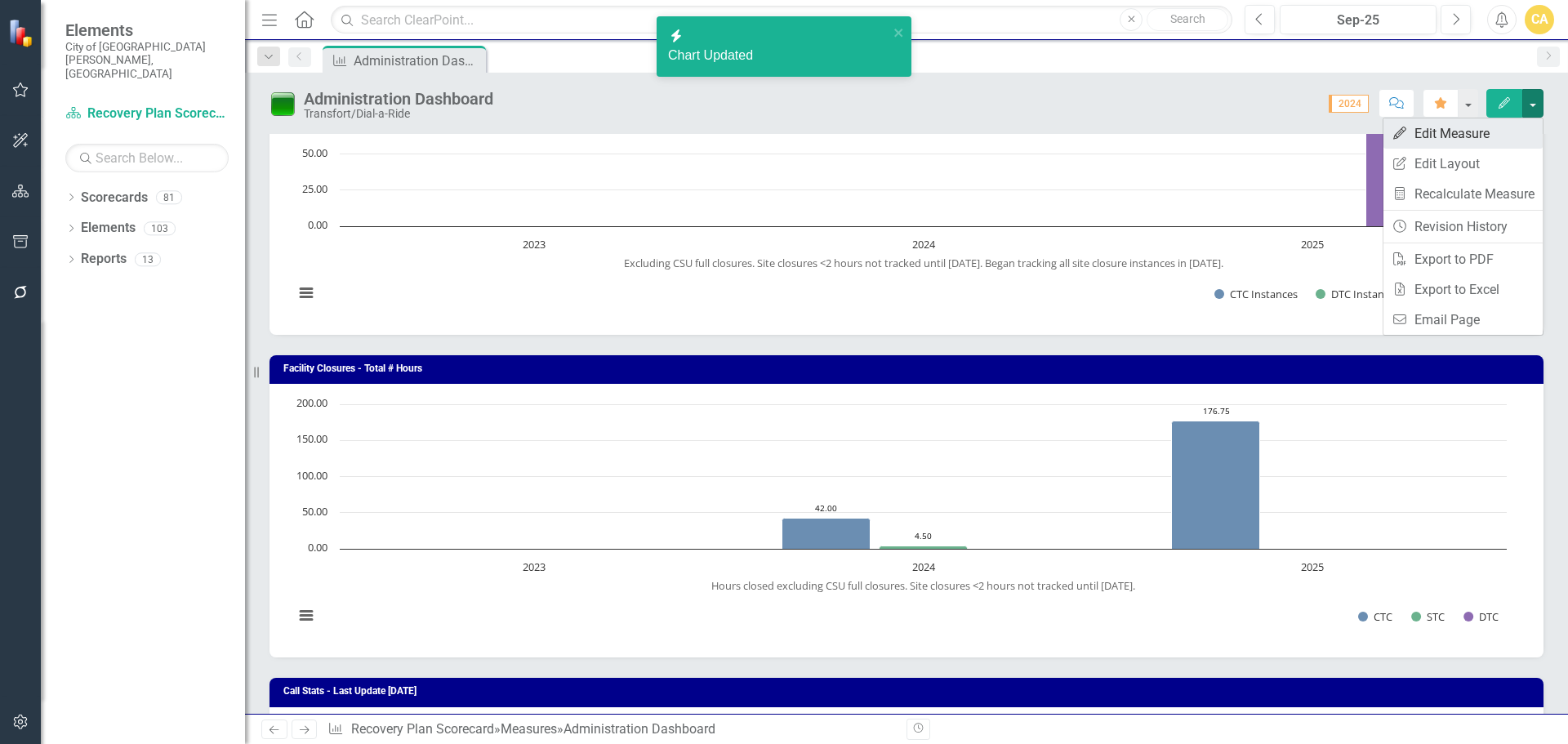
click at [1435, 140] on link "Edit Edit Measure" at bounding box center [1463, 133] width 159 height 30
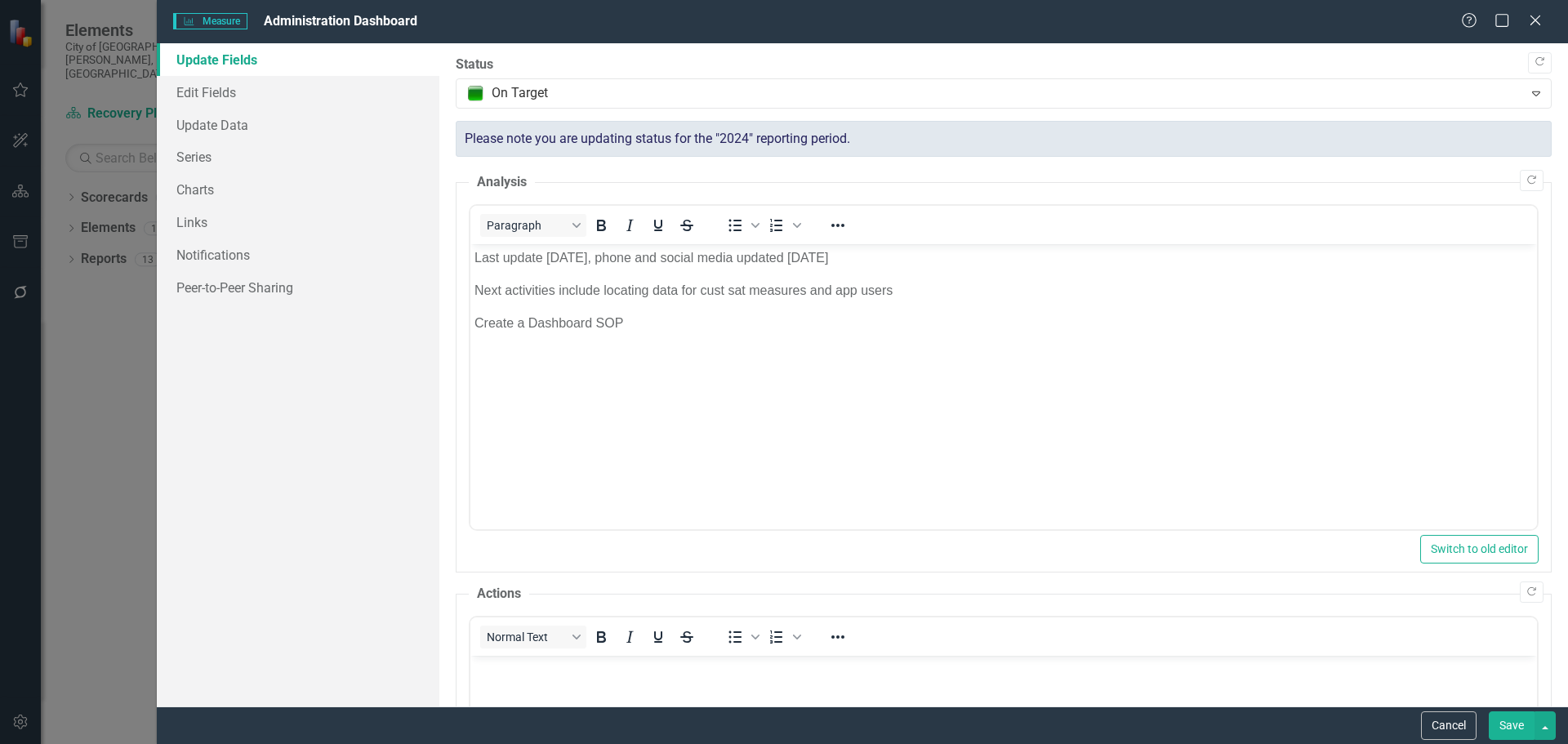
scroll to position [0, 0]
click at [225, 131] on link "Update Data" at bounding box center [298, 125] width 283 height 33
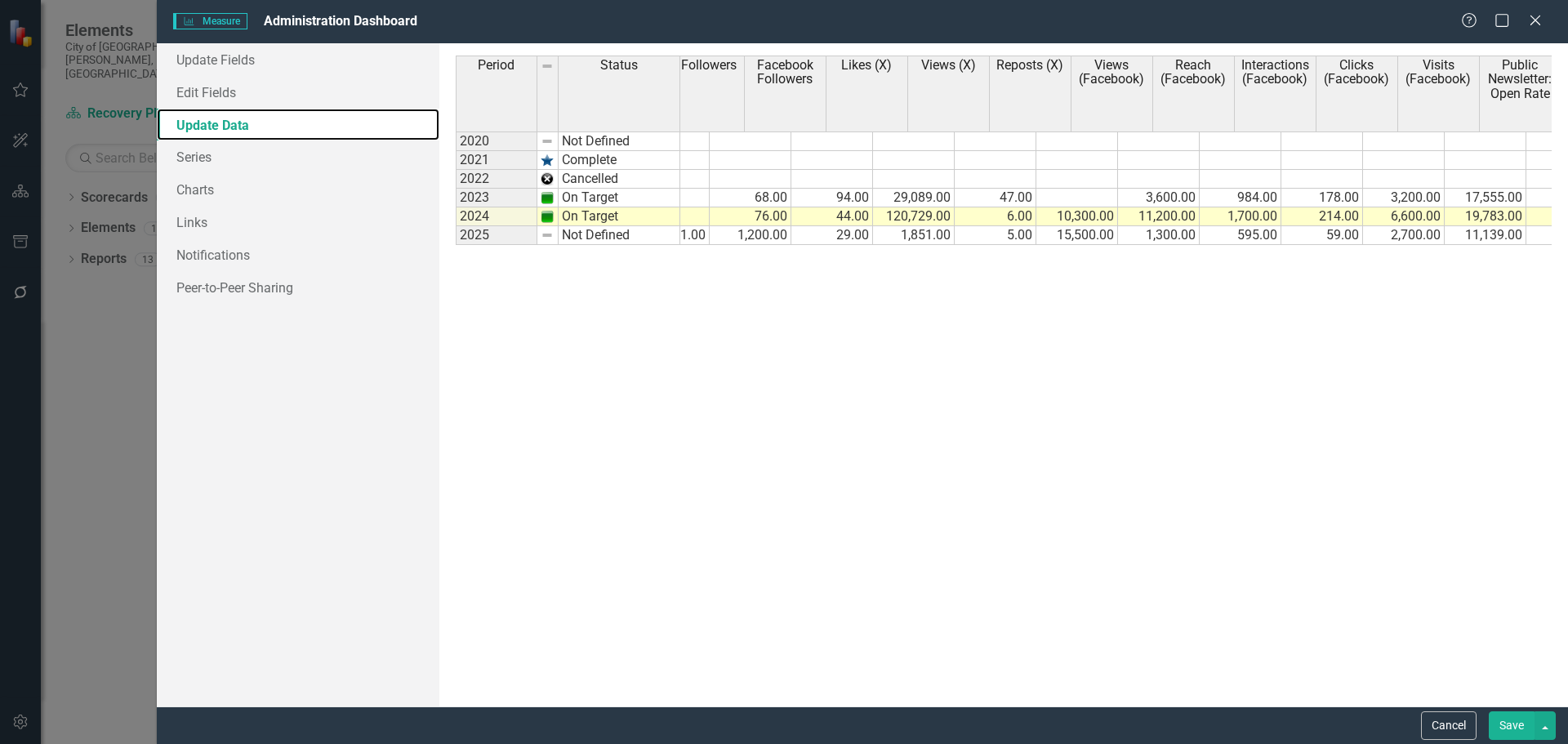
scroll to position [0, 1441]
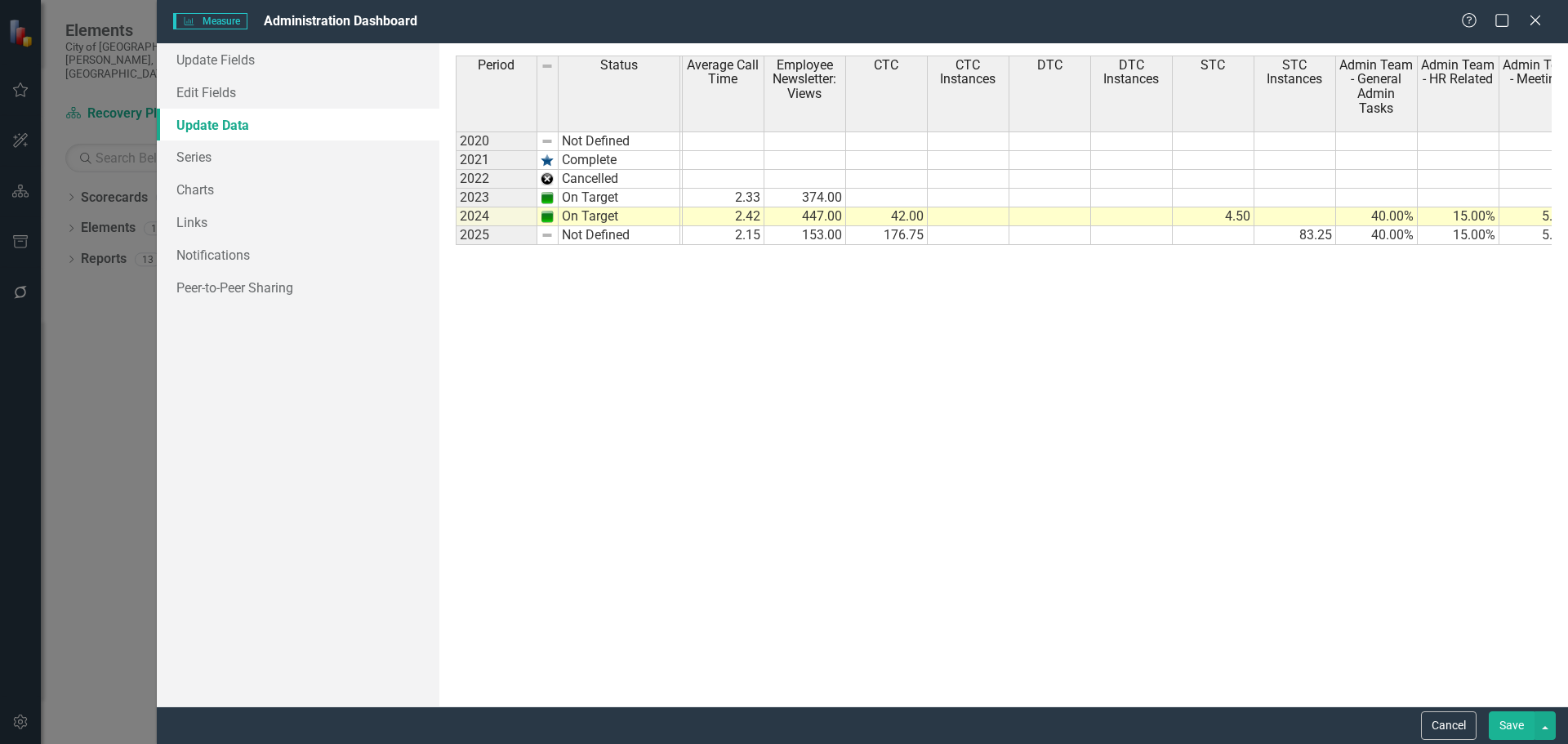
click at [954, 237] on tr "1,851.00 5.00 15,500.00 1,300.00 595.00 59.00 2,700.00 11,139.00 77.00 25.00 3,…" at bounding box center [682, 235] width 2450 height 19
type textarea "60"
click at [1333, 225] on div at bounding box center [1294, 226] width 81 height 2
click at [1241, 235] on td "83.25" at bounding box center [1214, 235] width 81 height 19
click at [1295, 231] on td "83.25" at bounding box center [1295, 235] width 81 height 19
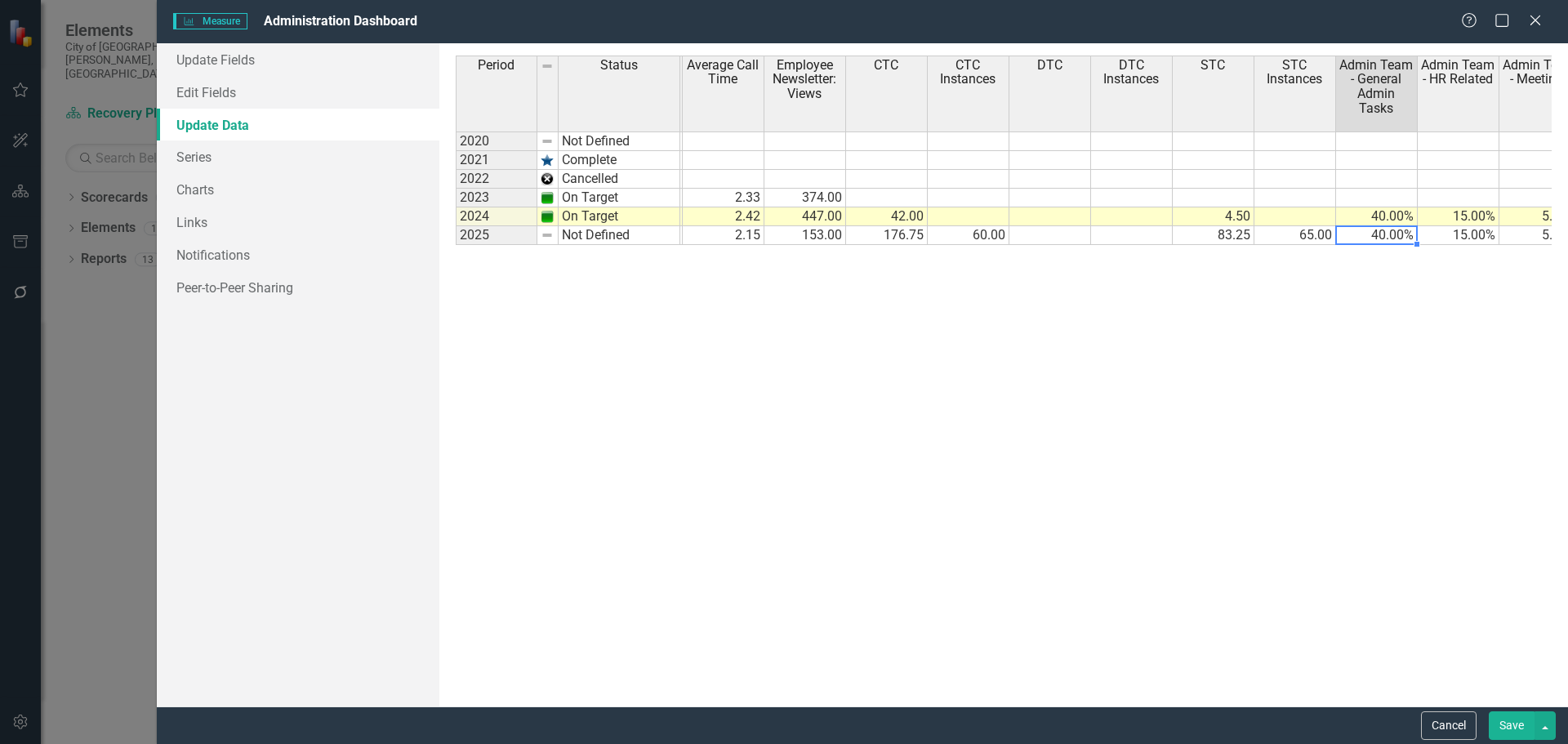
type textarea "40"
click at [947, 233] on td "60.00" at bounding box center [969, 235] width 81 height 19
click at [1504, 728] on button "Save" at bounding box center [1511, 725] width 46 height 28
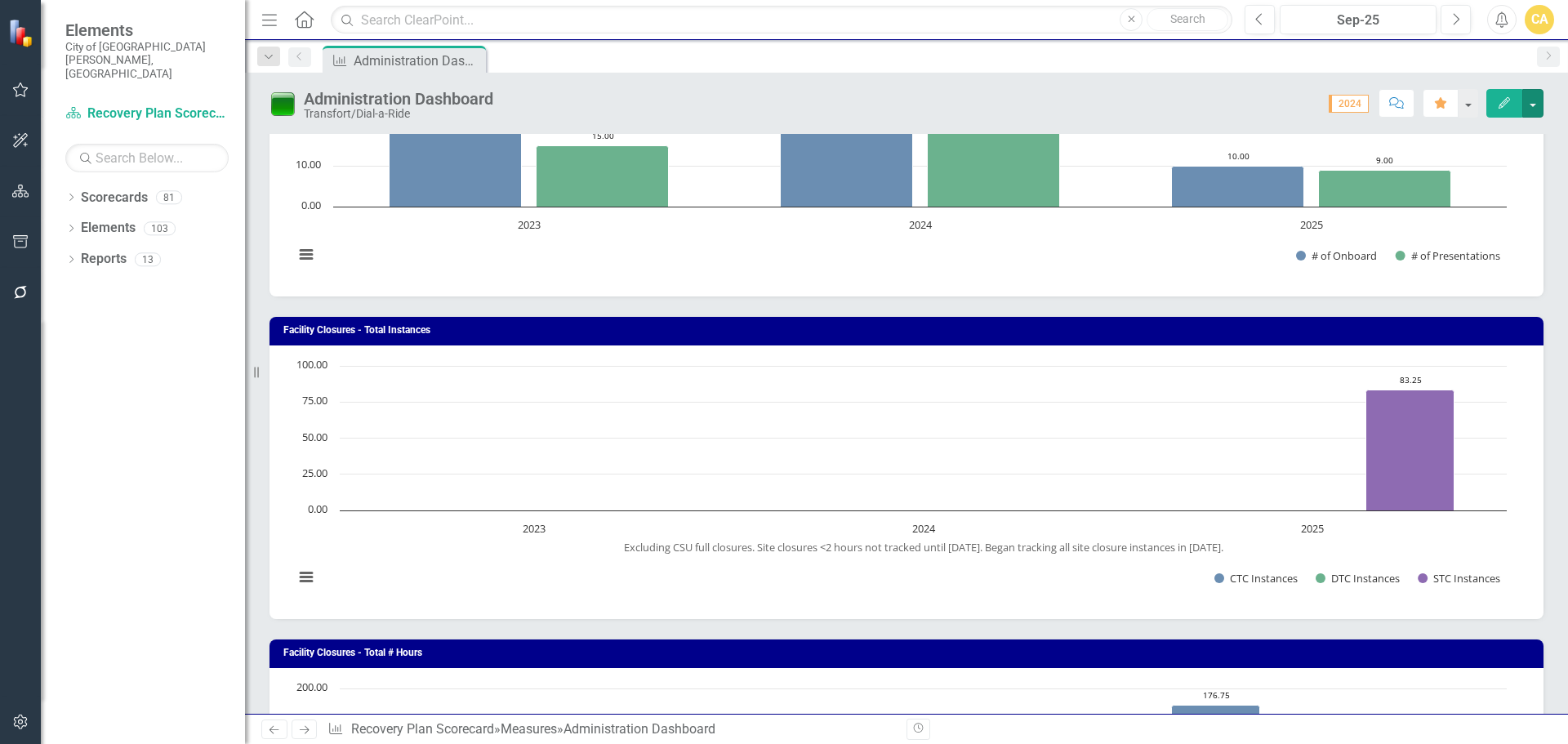
scroll to position [1388, 0]
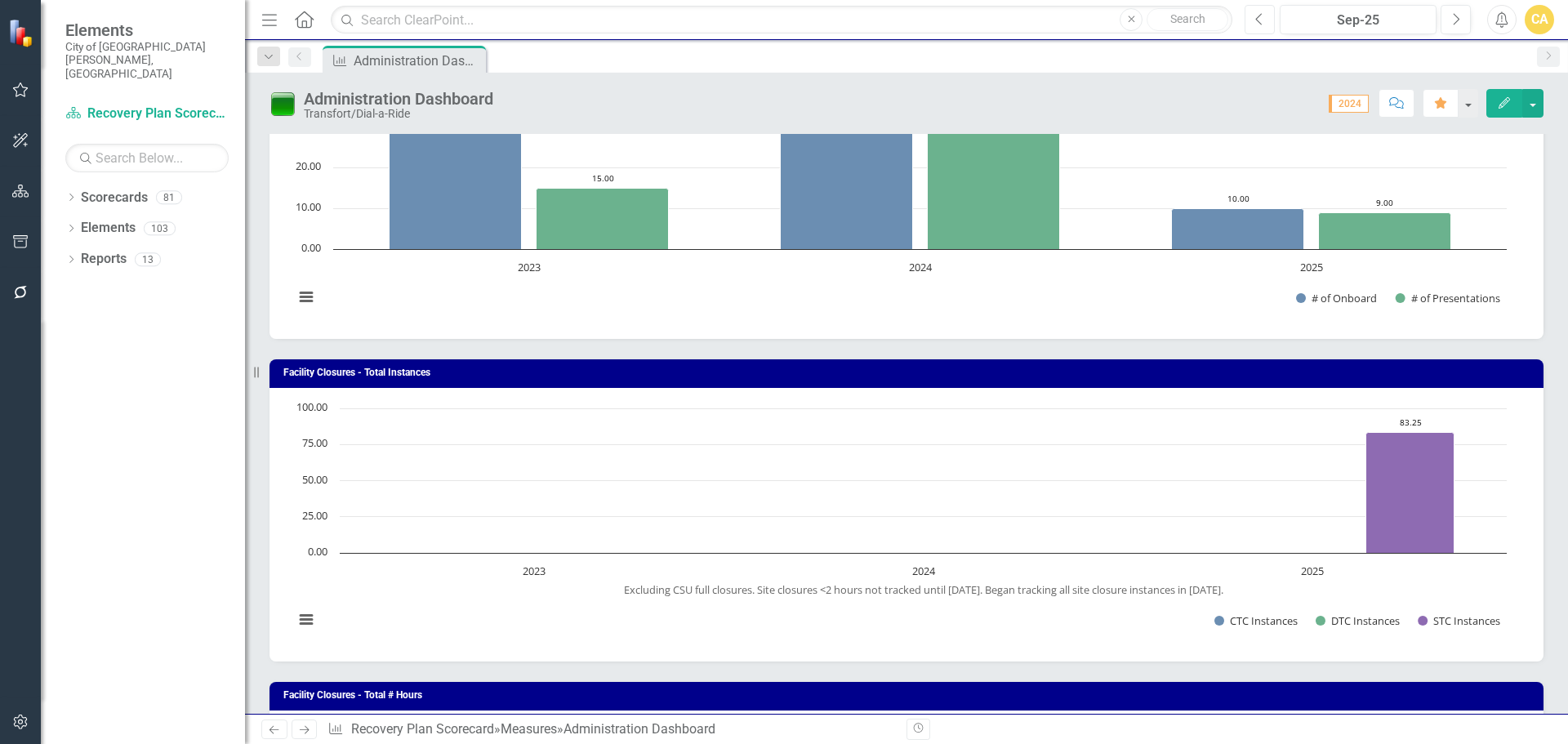
click at [1259, 19] on icon "Previous" at bounding box center [1260, 19] width 9 height 15
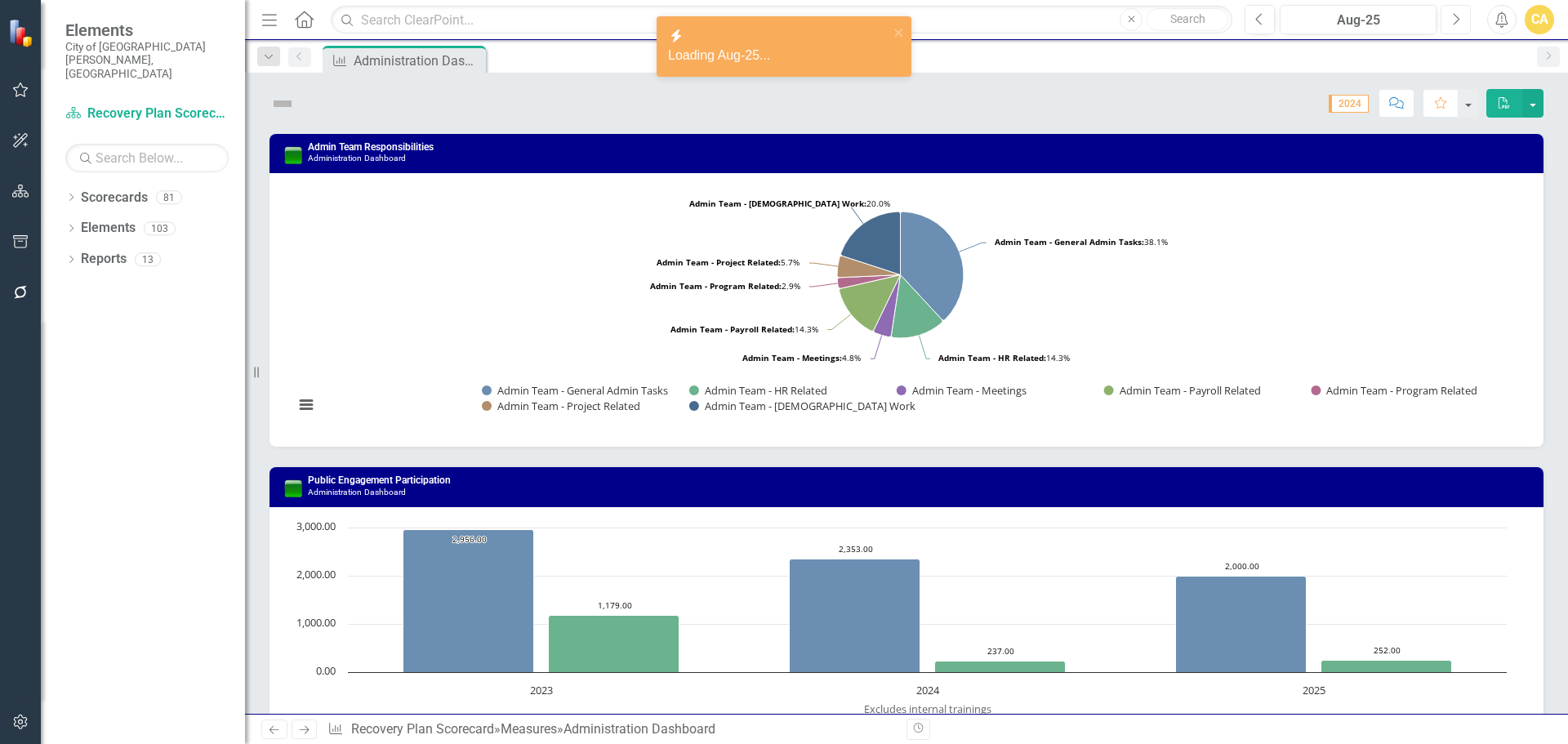
click at [1462, 17] on button "Next" at bounding box center [1456, 19] width 30 height 29
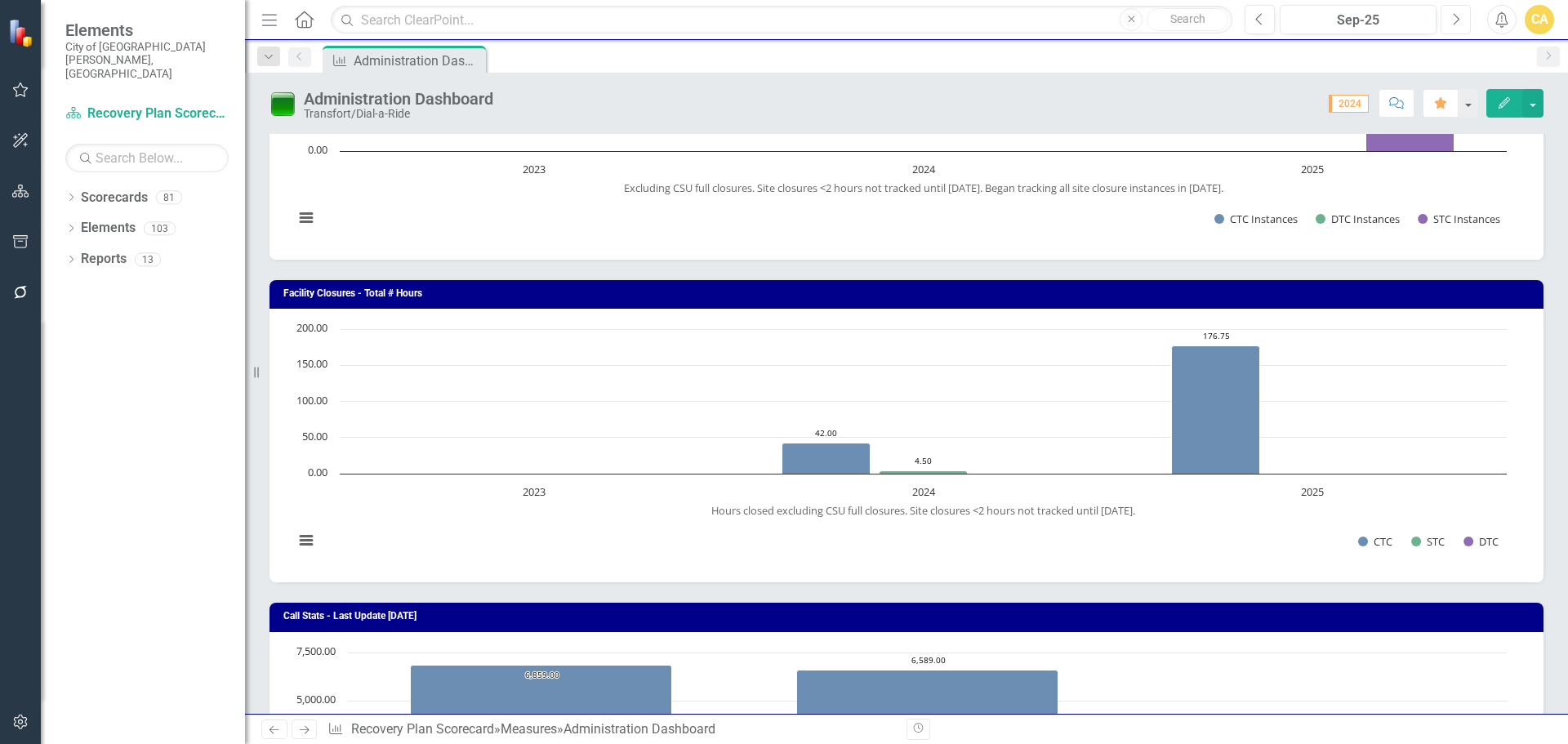
scroll to position [1796, 0]
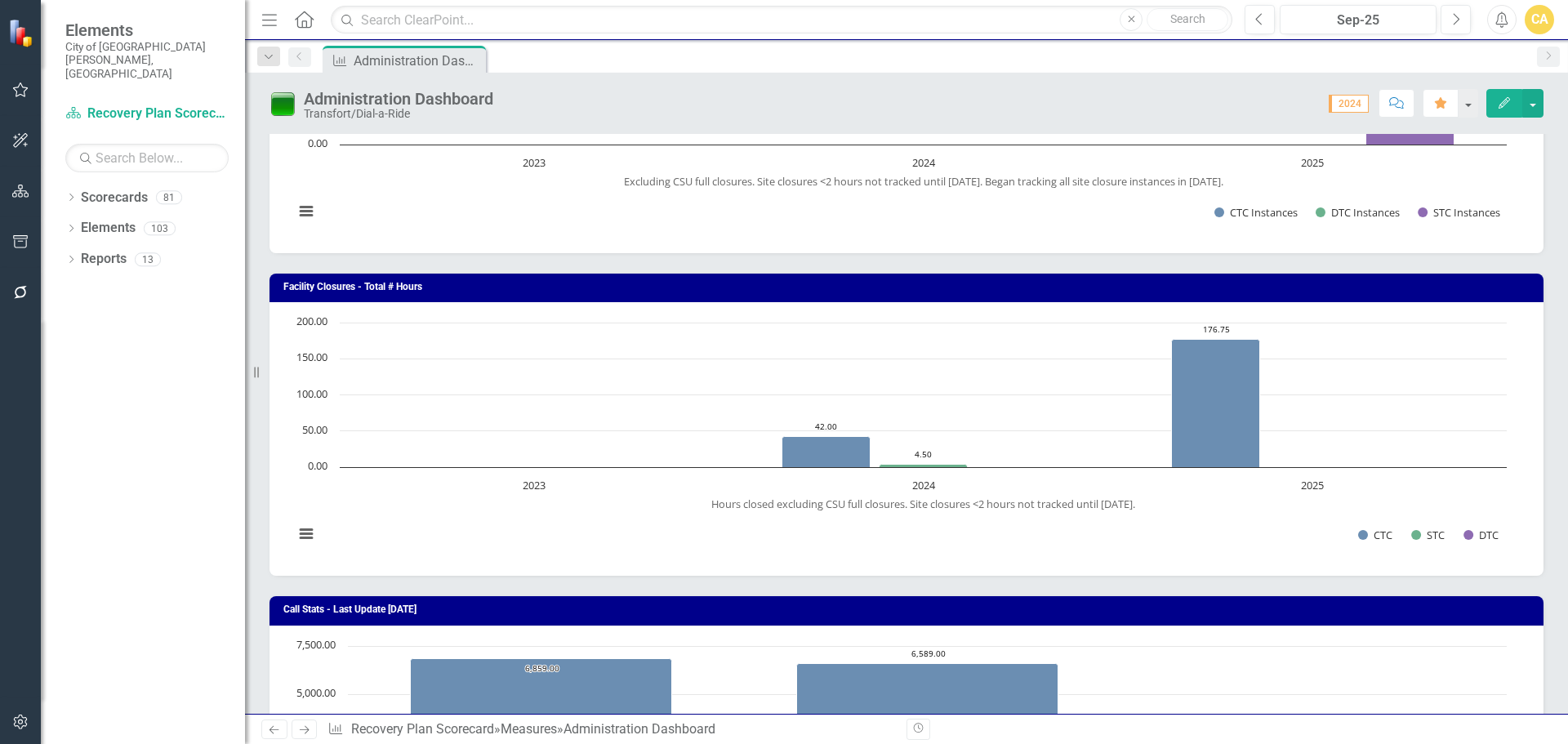
click at [1345, 285] on h3 "Facility Closures - Total # Hours" at bounding box center [910, 287] width 1252 height 11
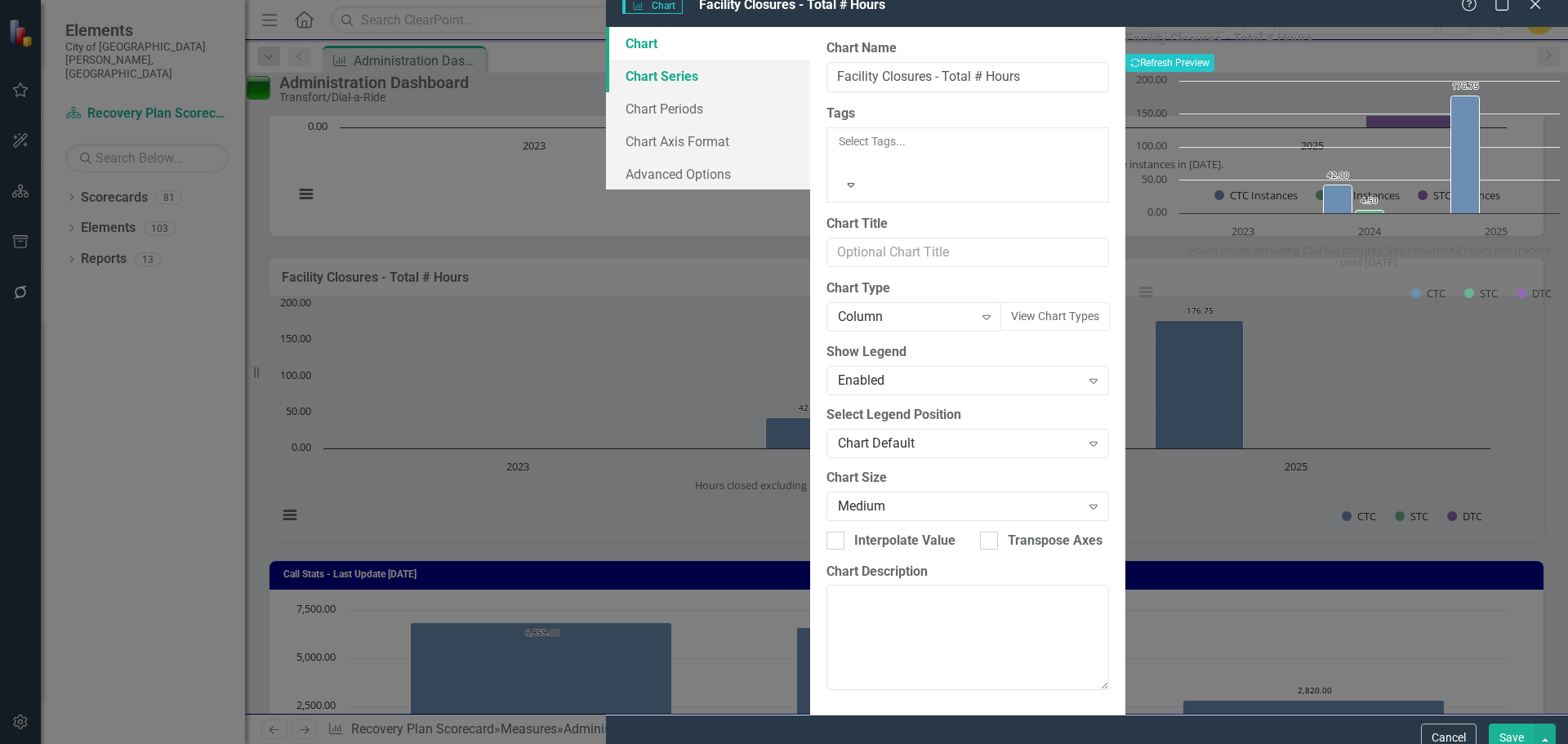
click at [606, 92] on link "Chart Series" at bounding box center [708, 75] width 204 height 33
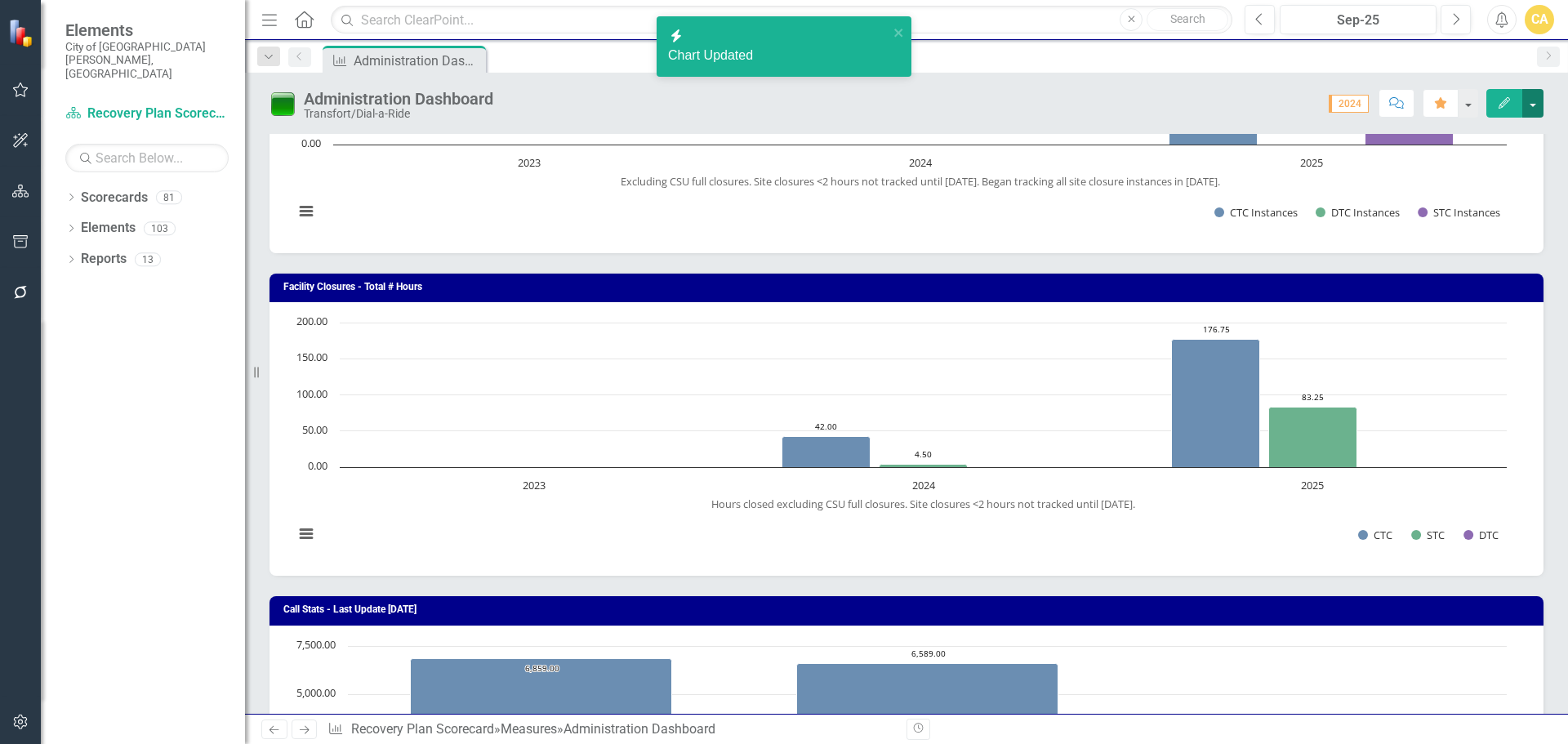
click at [1534, 101] on button "button" at bounding box center [1533, 103] width 21 height 28
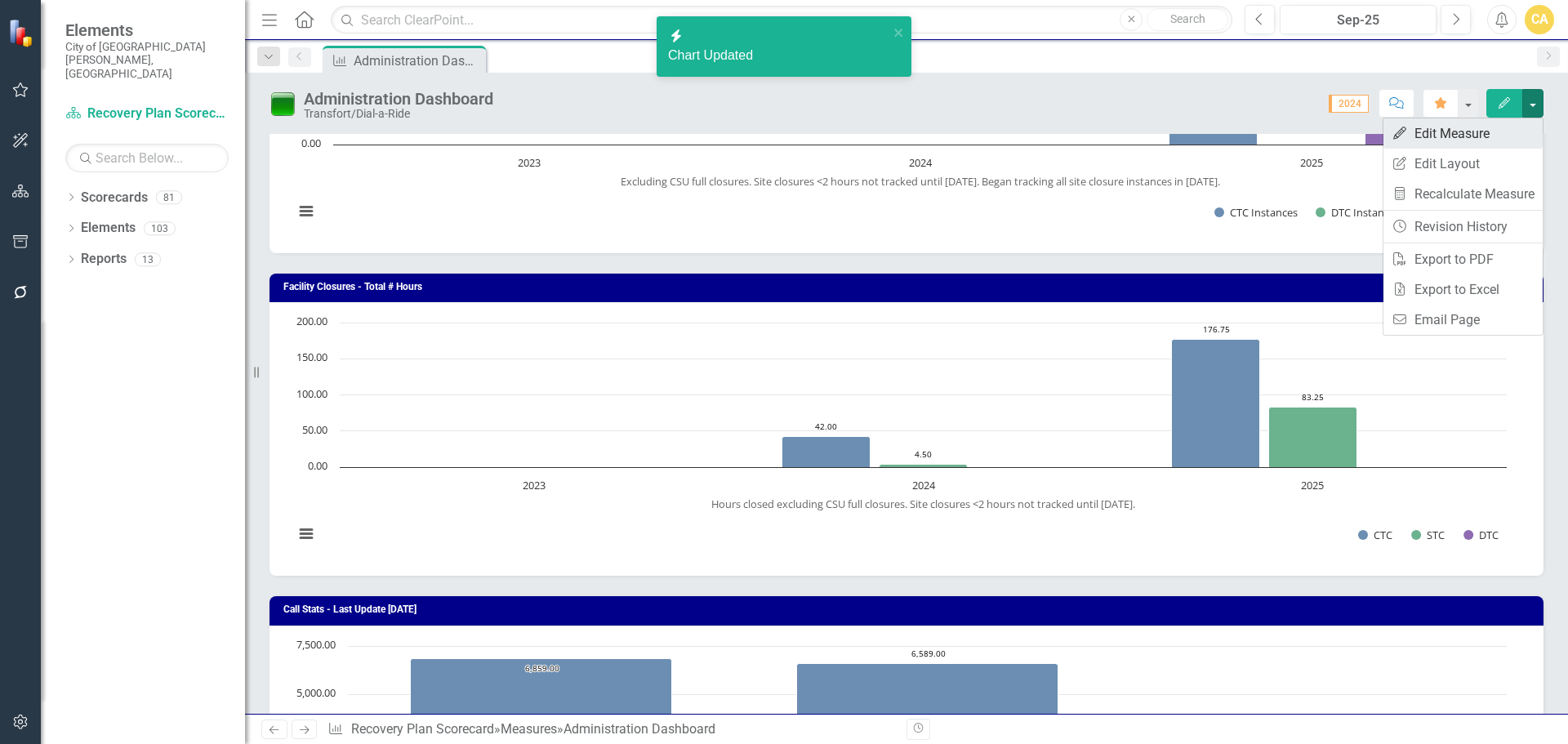
click at [1450, 121] on link "Edit Edit Measure" at bounding box center [1463, 133] width 159 height 30
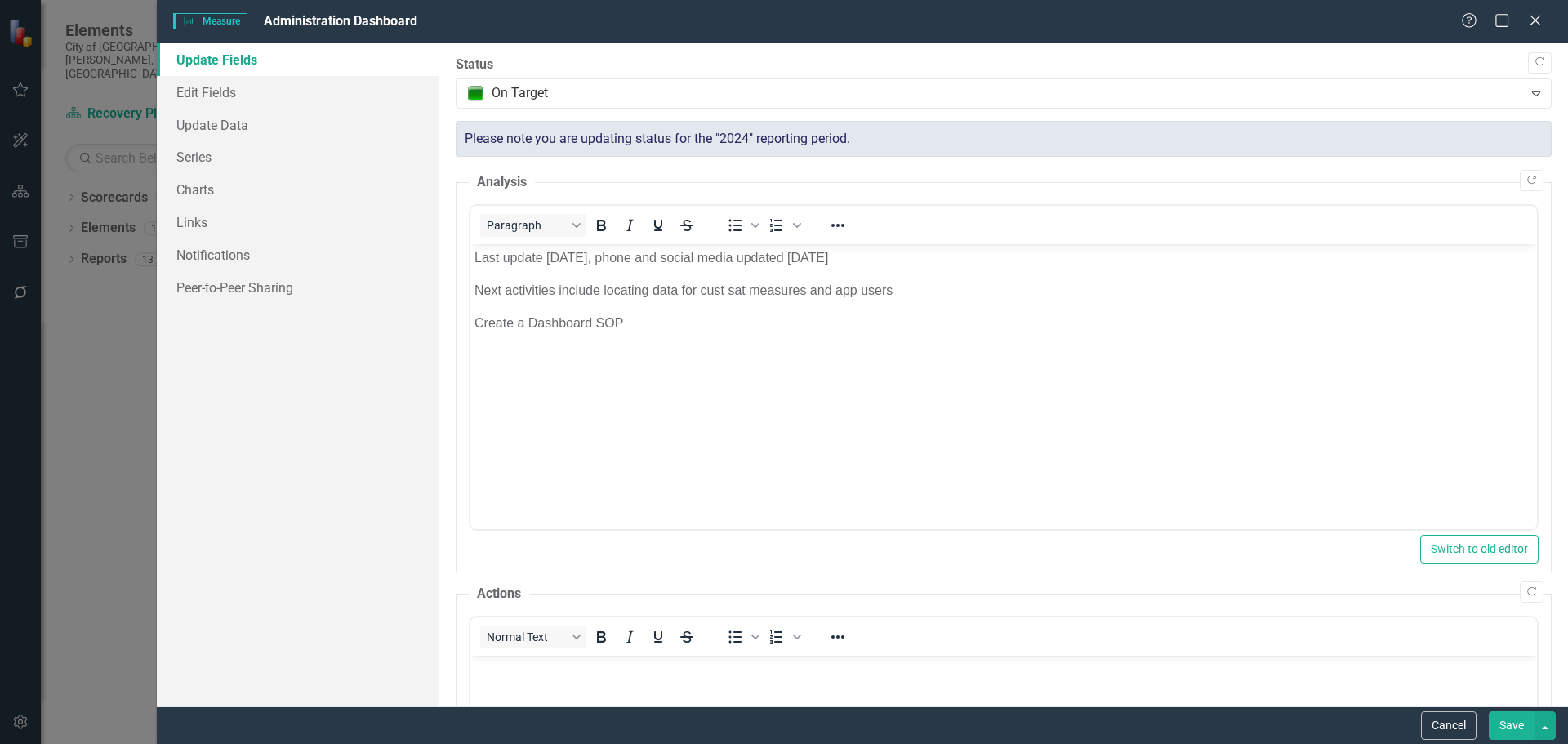
scroll to position [0, 0]
drag, startPoint x: 193, startPoint y: 158, endPoint x: 422, endPoint y: 191, distance: 231.4
click at [192, 158] on link "Series" at bounding box center [298, 156] width 283 height 33
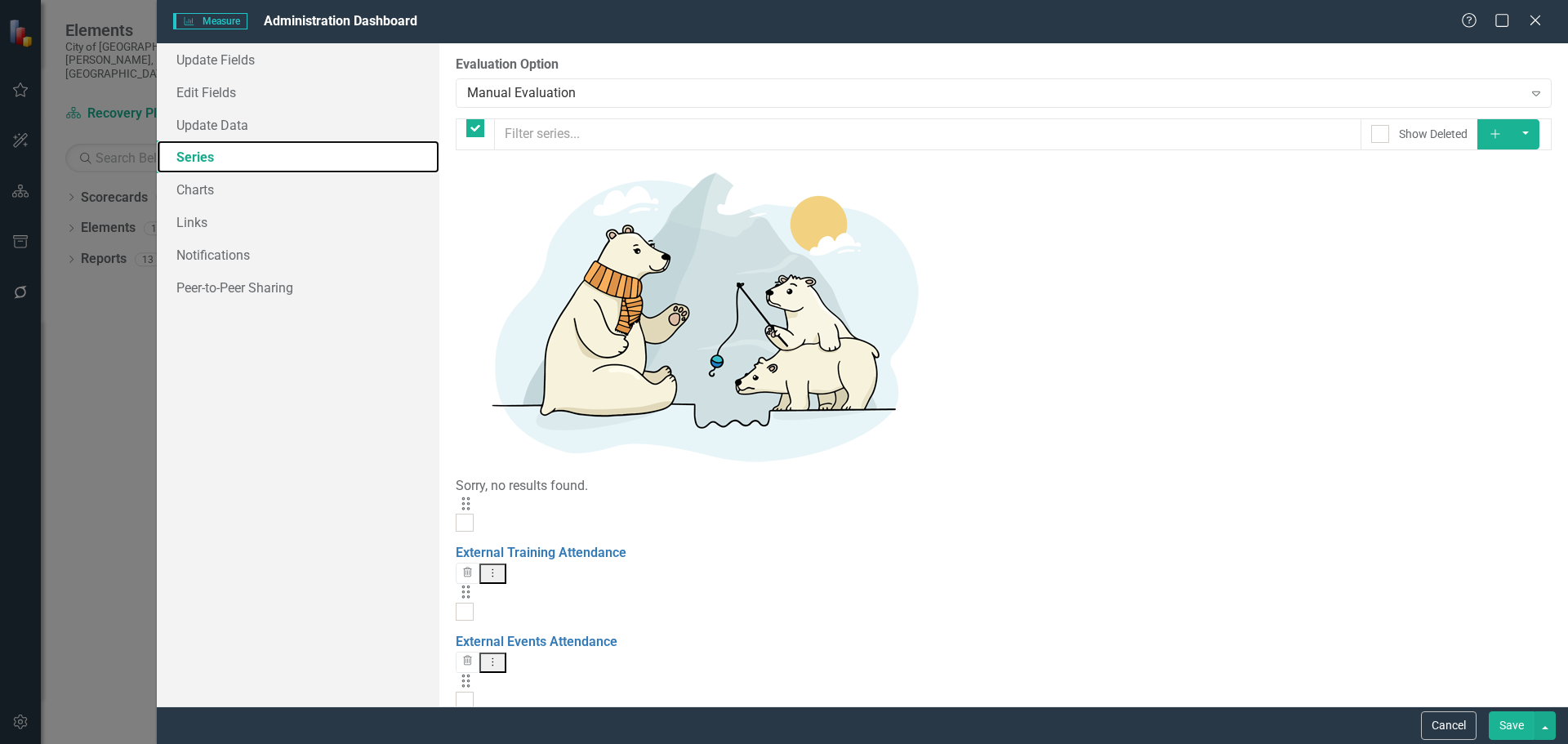
checkbox input "false"
click at [206, 90] on link "Edit Fields" at bounding box center [298, 92] width 283 height 33
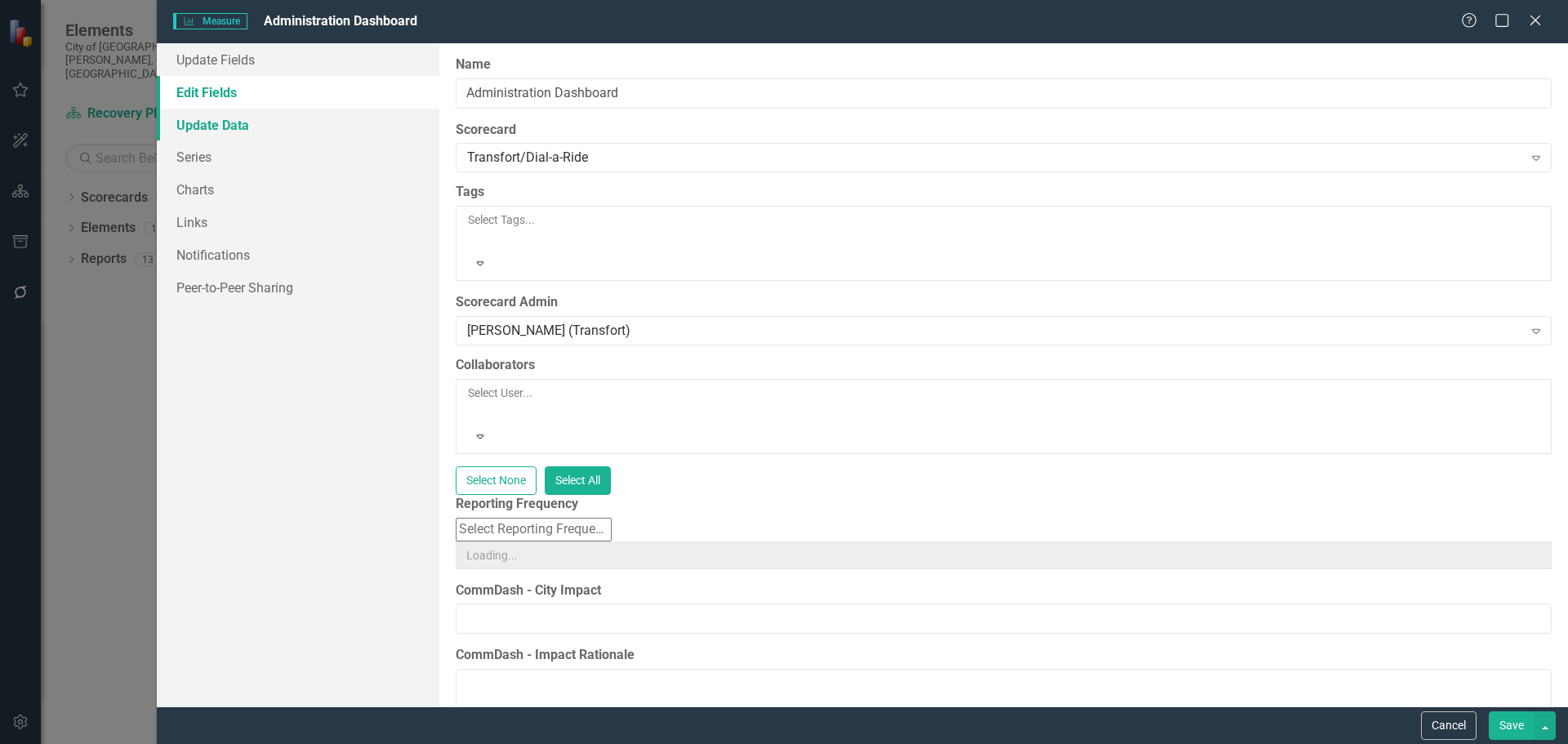
click at [200, 127] on link "Update Data" at bounding box center [298, 125] width 283 height 33
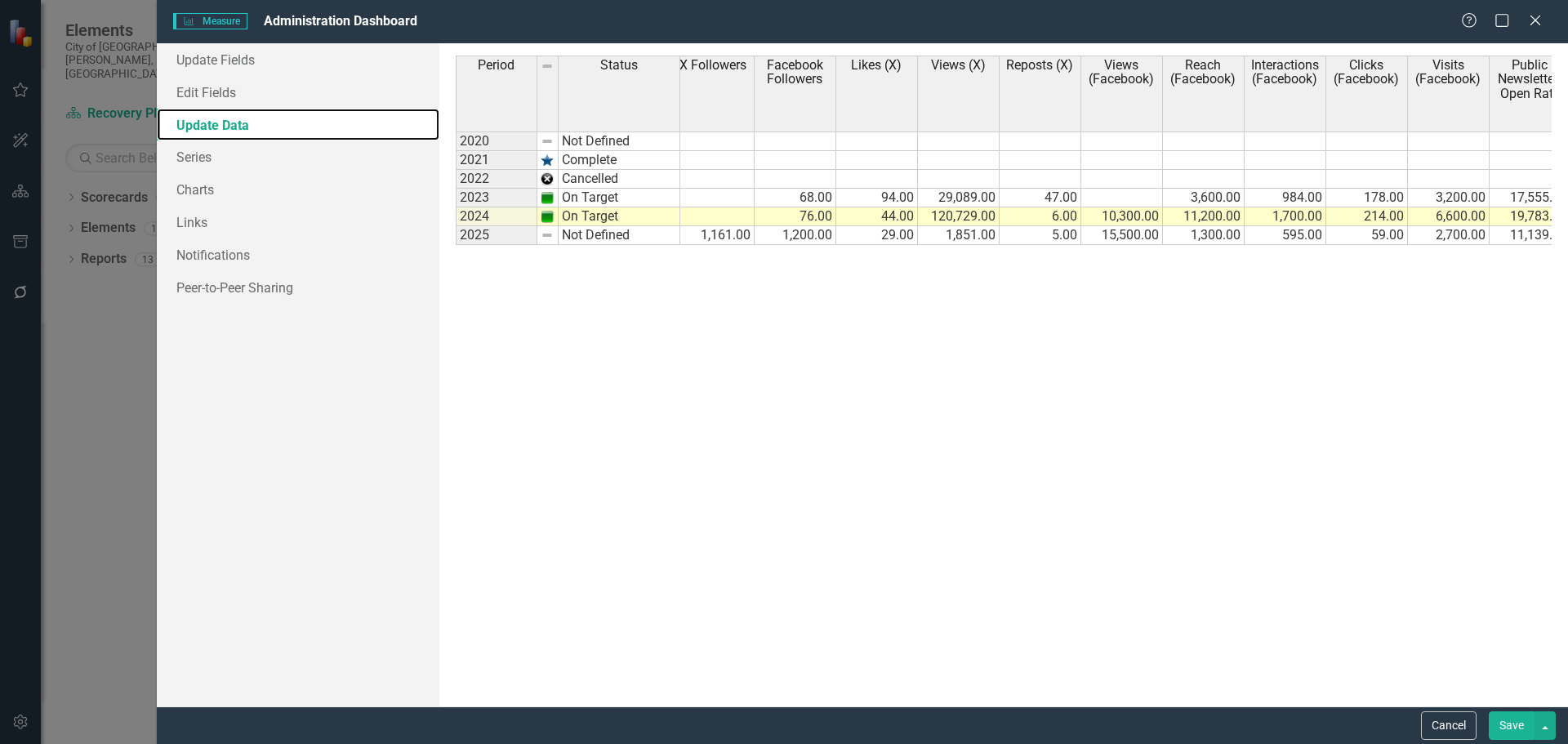
scroll to position [0, 1575]
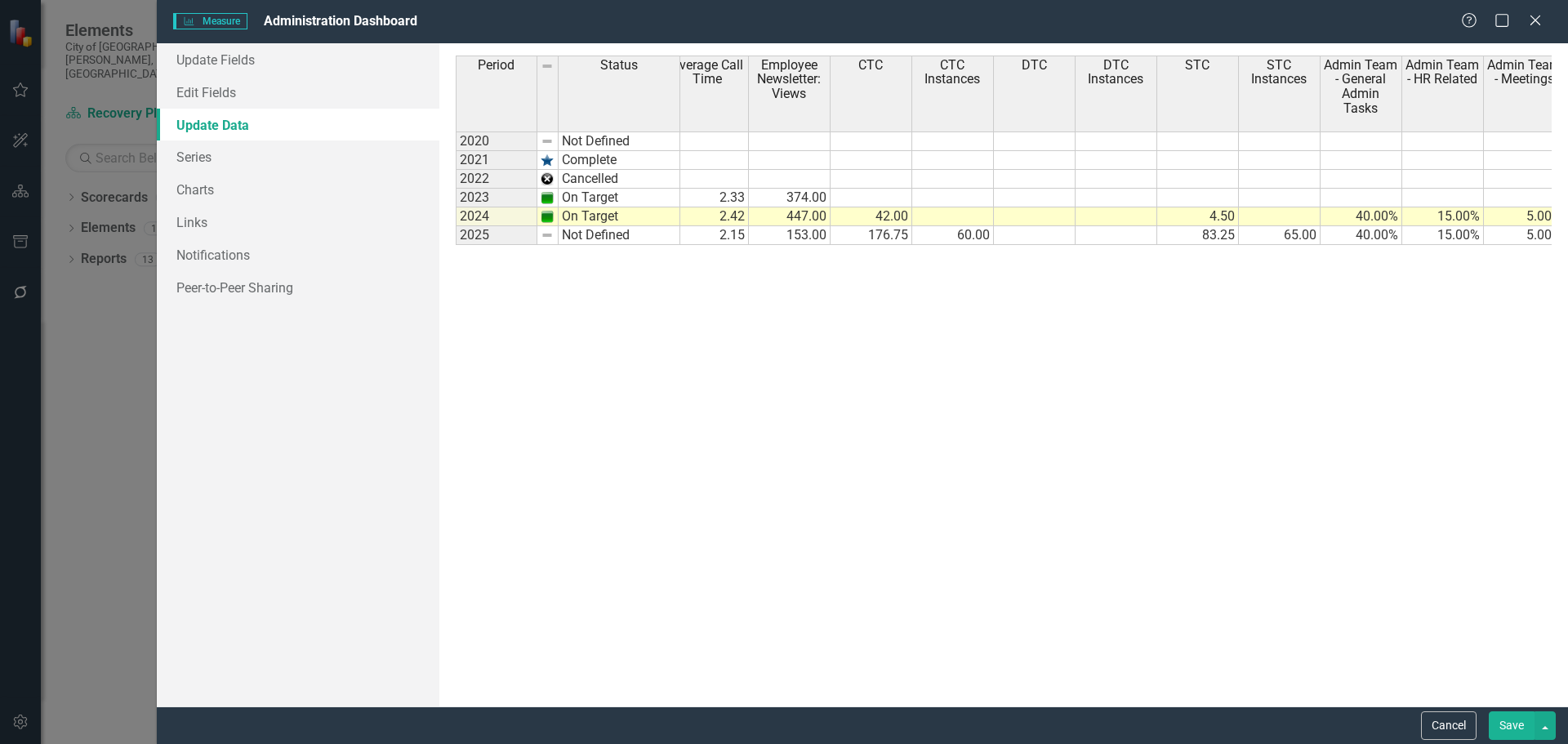
click at [876, 216] on td "42.00" at bounding box center [872, 216] width 81 height 19
click at [1198, 216] on td "4.50" at bounding box center [1198, 216] width 81 height 19
click at [1182, 233] on td "83.25" at bounding box center [1198, 235] width 81 height 19
click at [1512, 721] on button "Save" at bounding box center [1511, 725] width 46 height 28
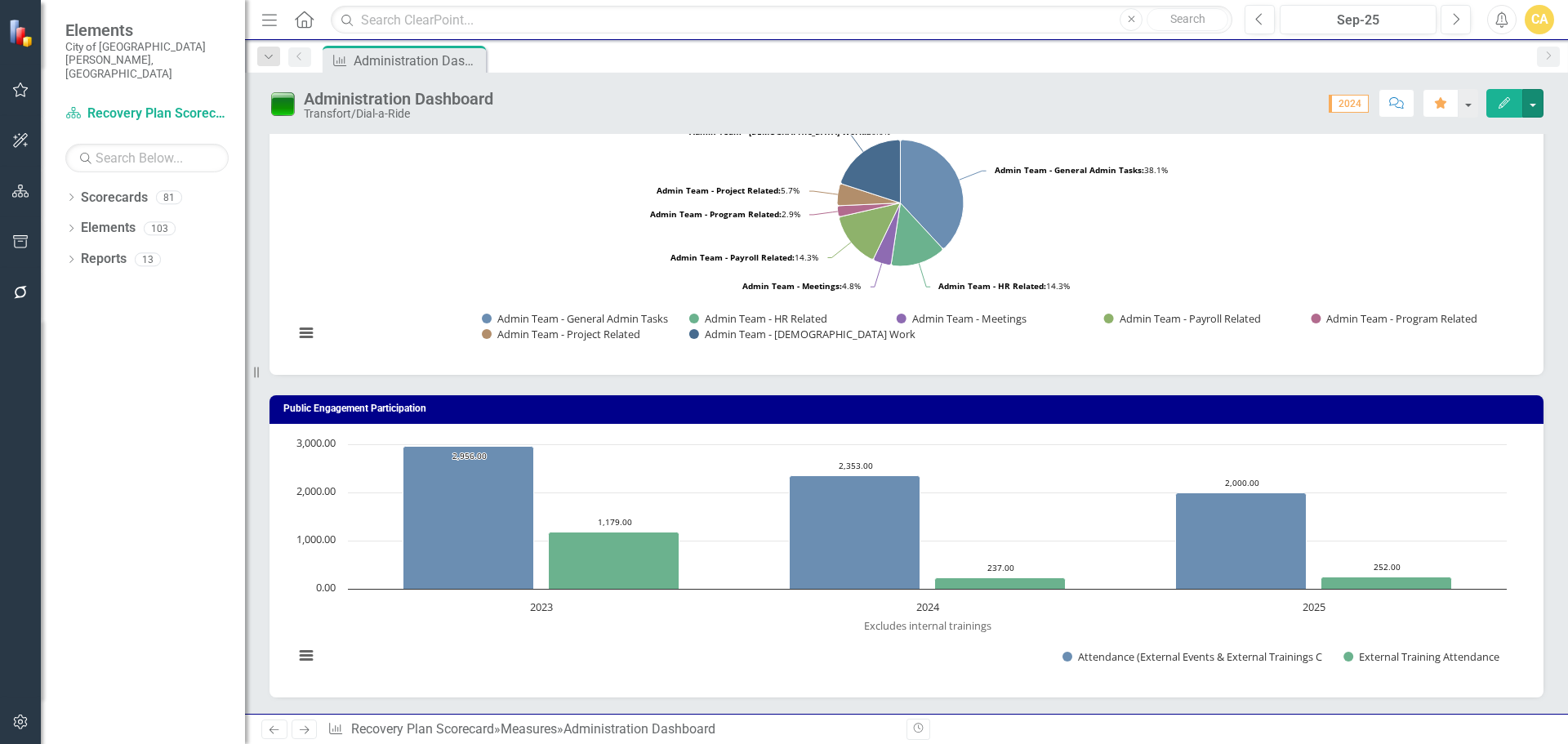
scroll to position [0, 0]
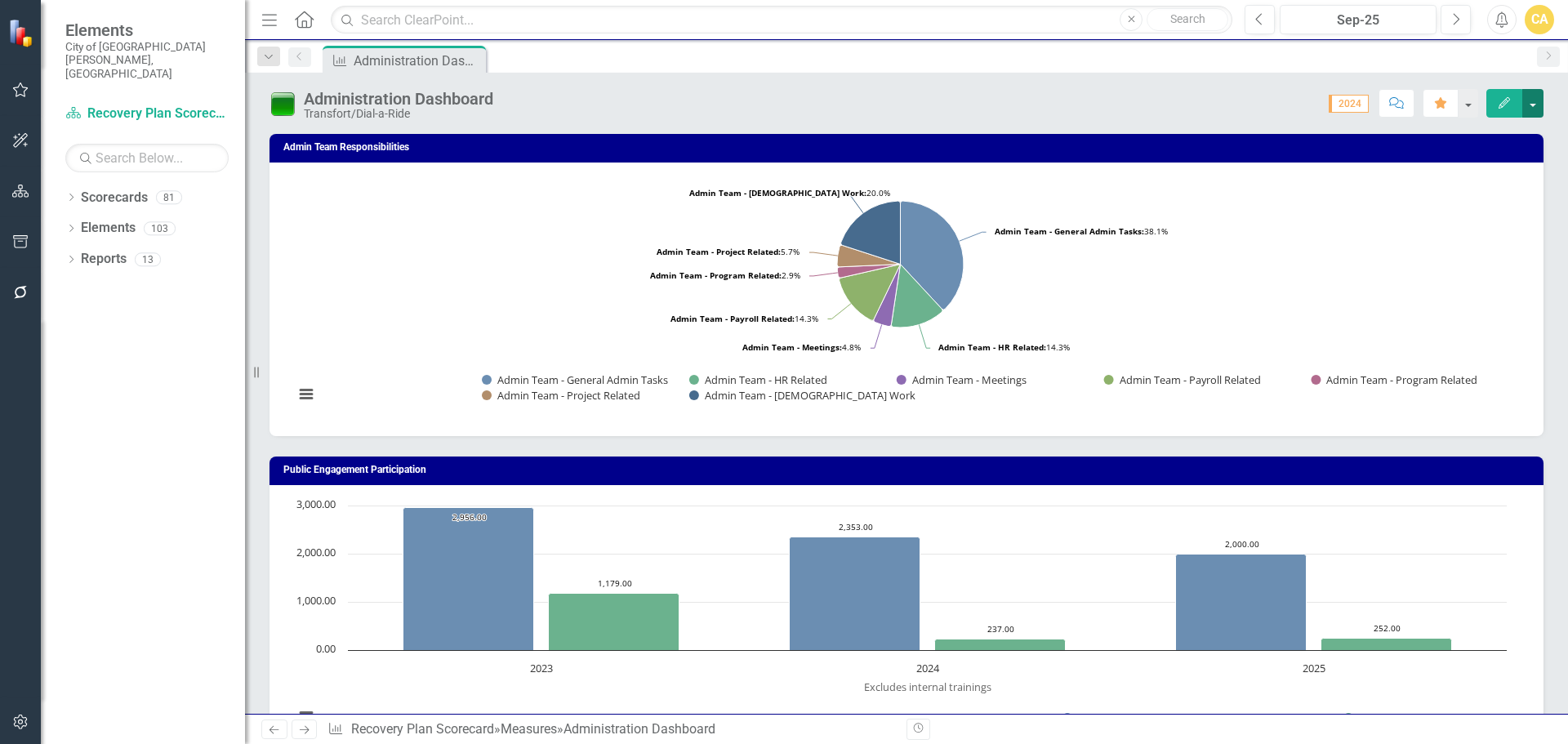
click at [1532, 102] on button "button" at bounding box center [1533, 103] width 21 height 28
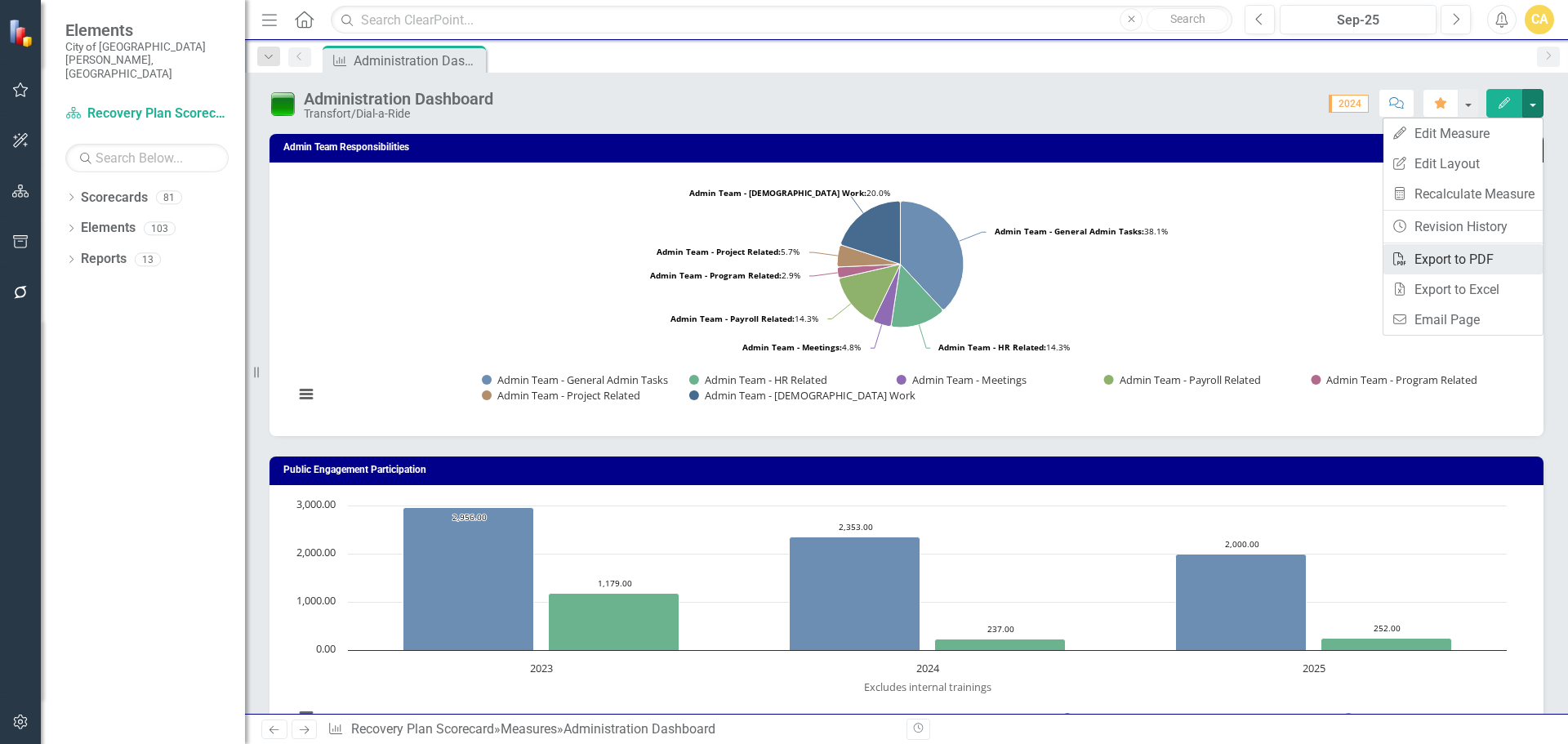
click at [1435, 262] on link "PDF Export to PDF" at bounding box center [1463, 259] width 159 height 30
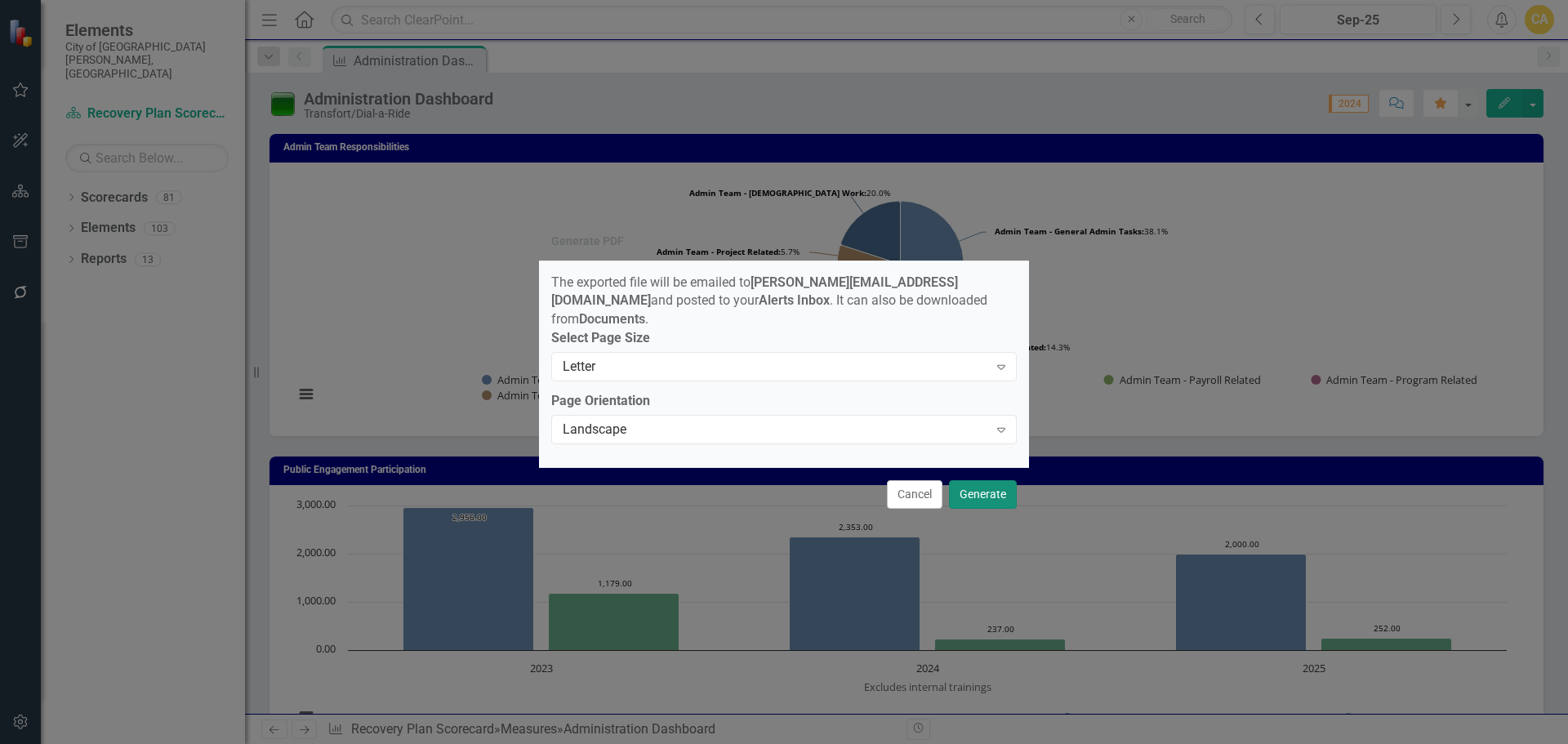
click at [983, 488] on button "Generate" at bounding box center [983, 494] width 68 height 28
